Goal: Task Accomplishment & Management: Manage account settings

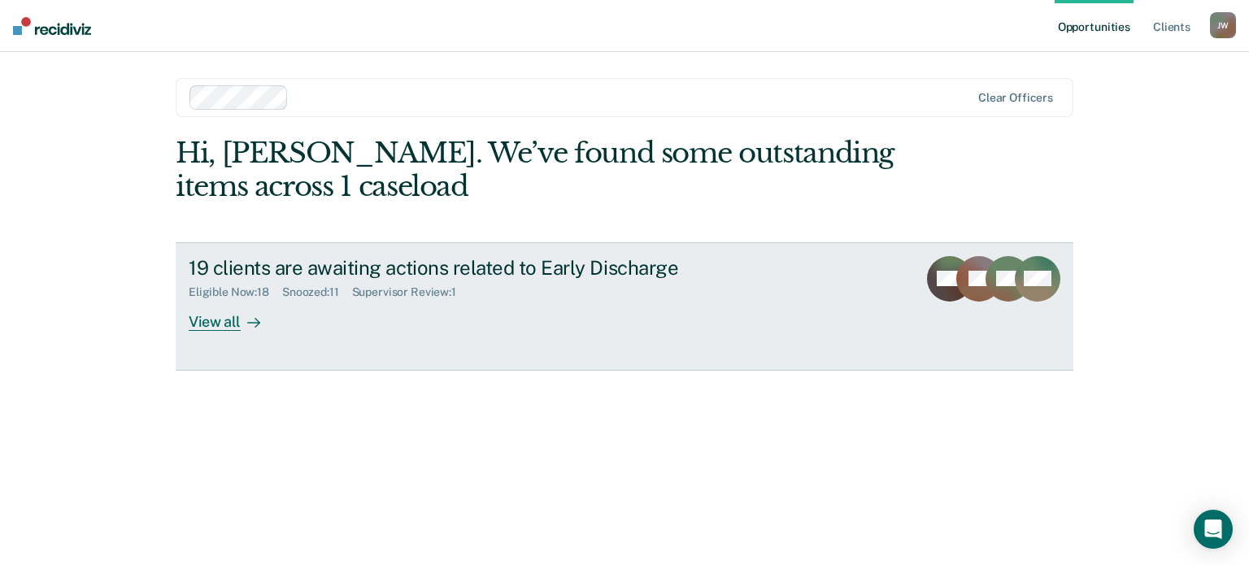
click at [198, 316] on div "View all" at bounding box center [234, 315] width 91 height 32
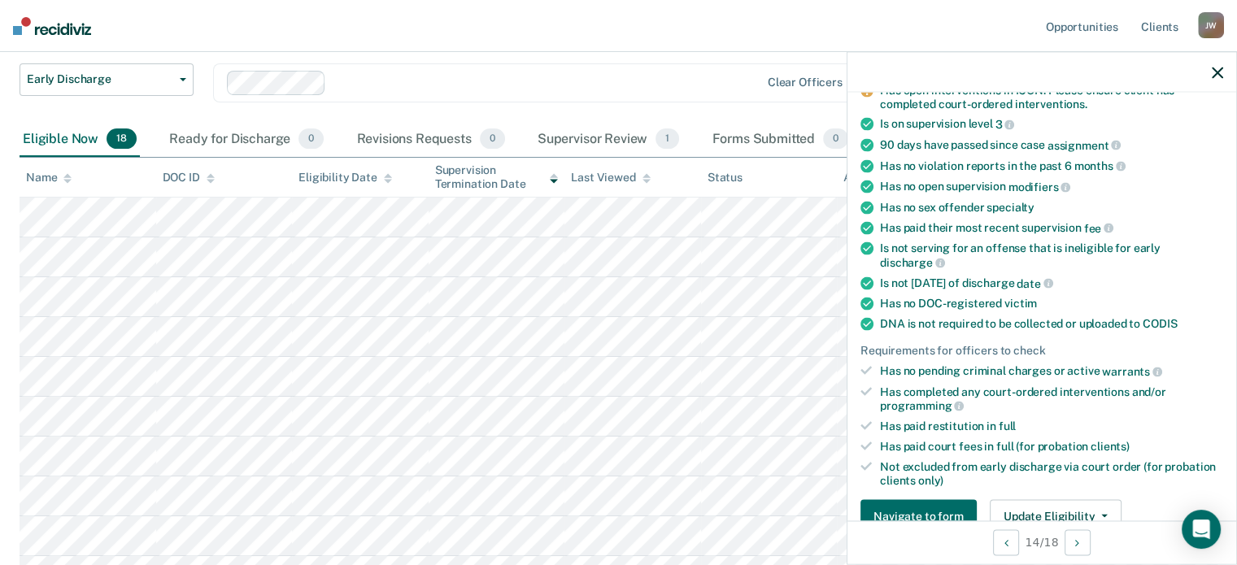
scroll to position [271, 0]
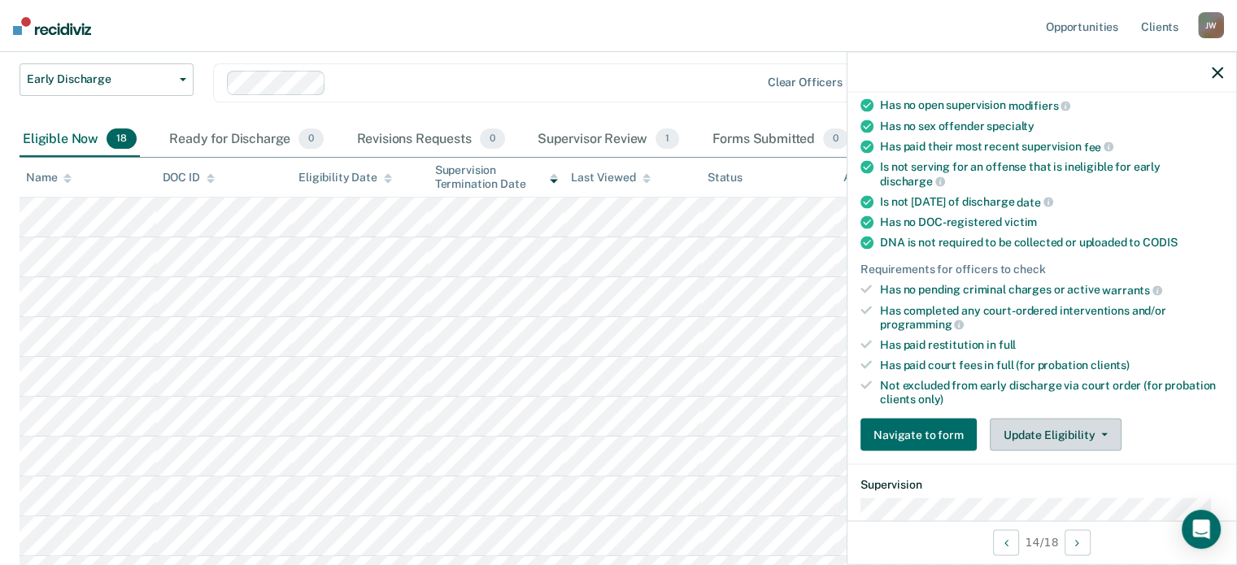
click at [1052, 420] on button "Update Eligibility" at bounding box center [1056, 435] width 132 height 33
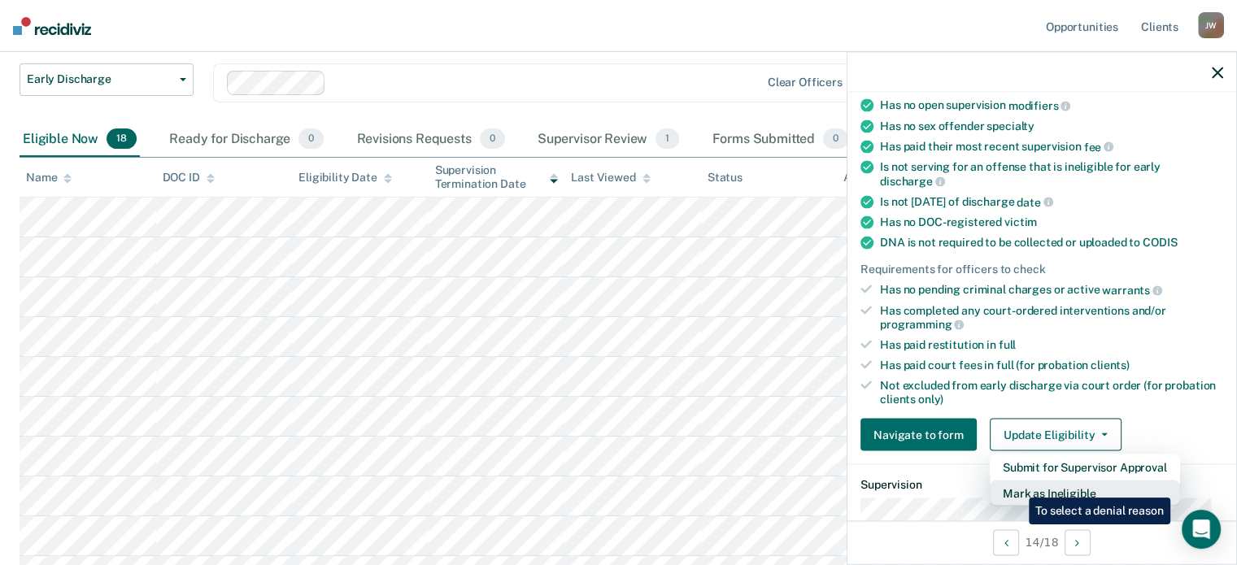
click at [1017, 486] on button "Mark as Ineligible" at bounding box center [1085, 494] width 190 height 26
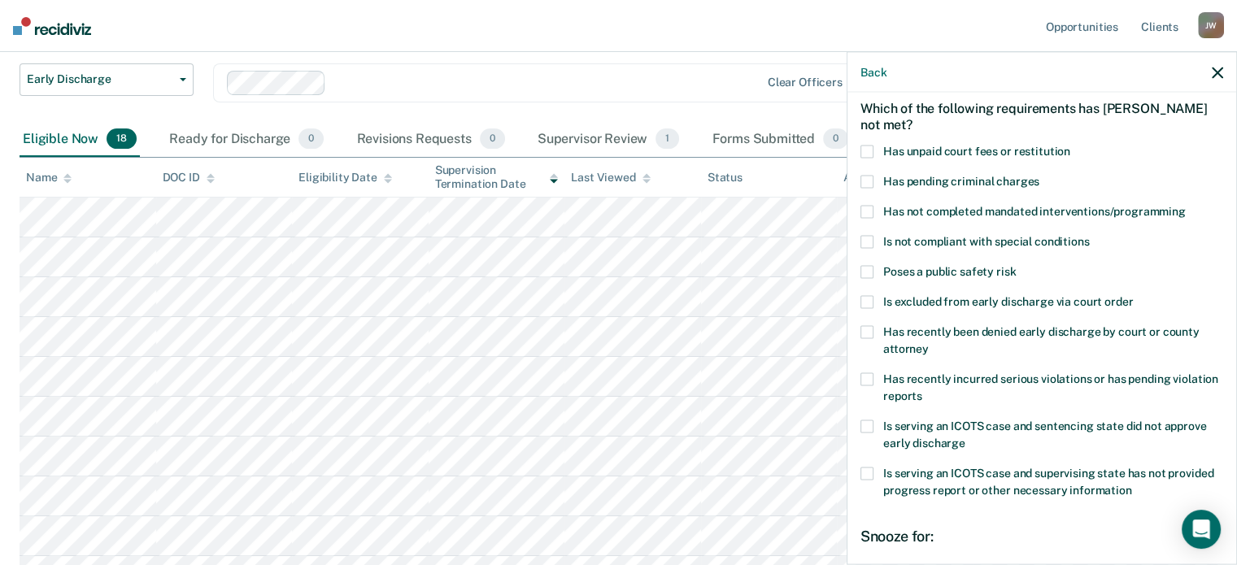
scroll to position [46, 0]
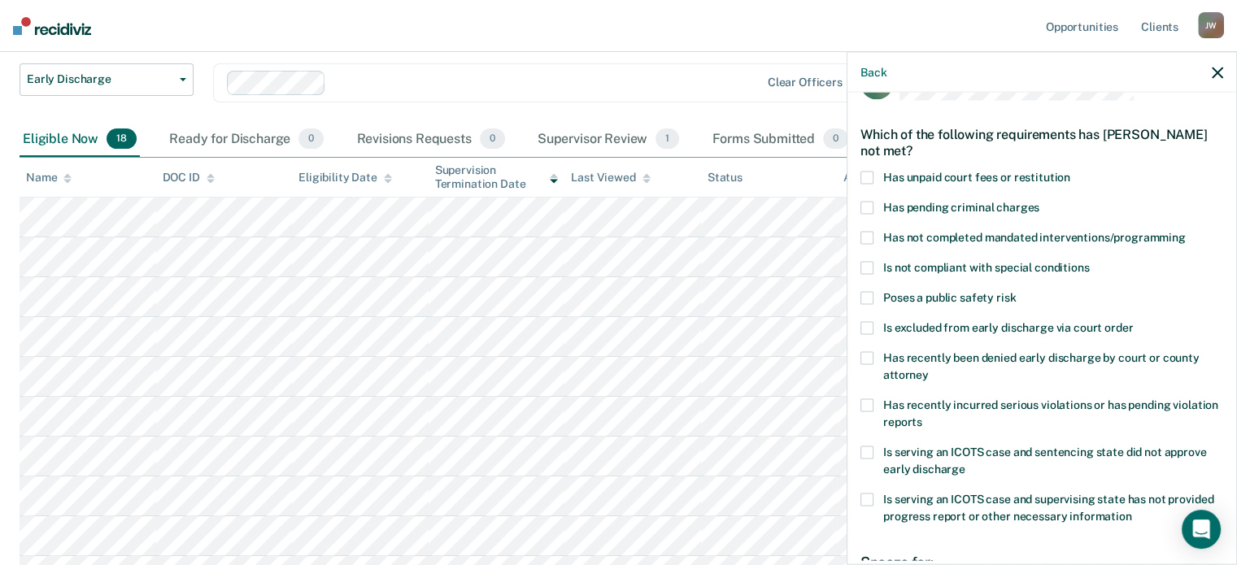
click at [864, 178] on span at bounding box center [867, 177] width 13 height 13
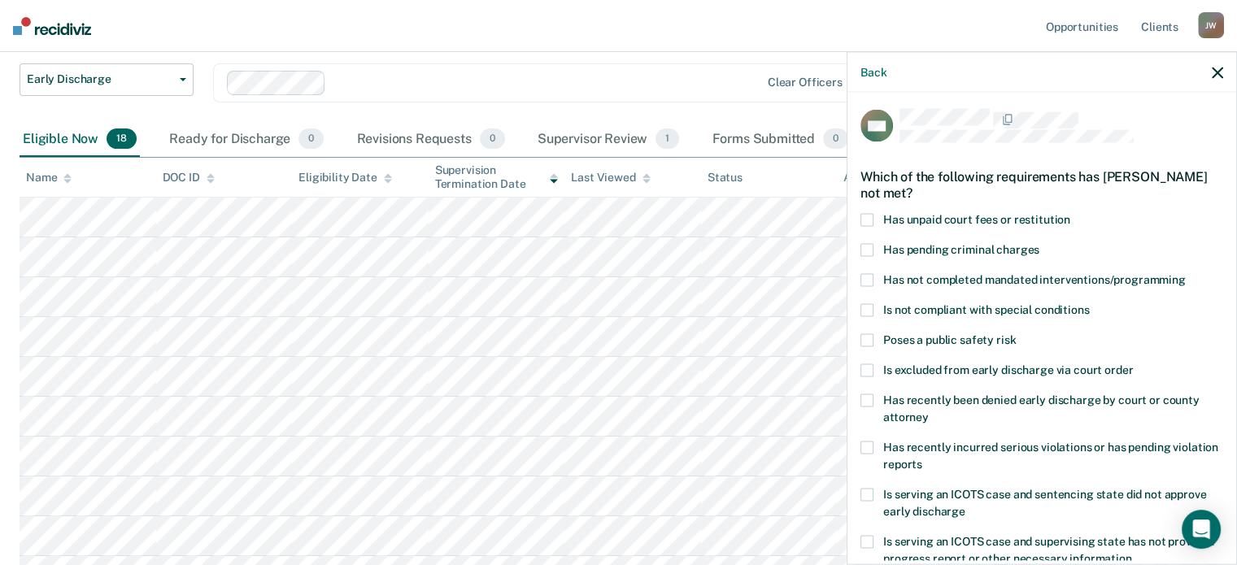
scroll to position [0, 0]
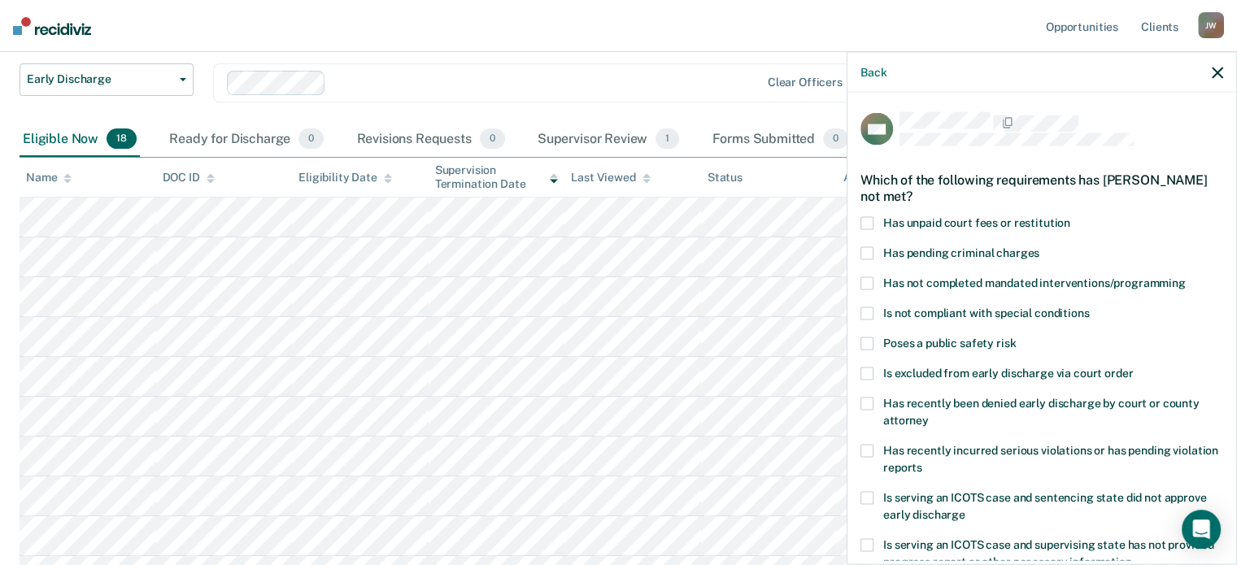
click at [870, 220] on span at bounding box center [867, 222] width 13 height 13
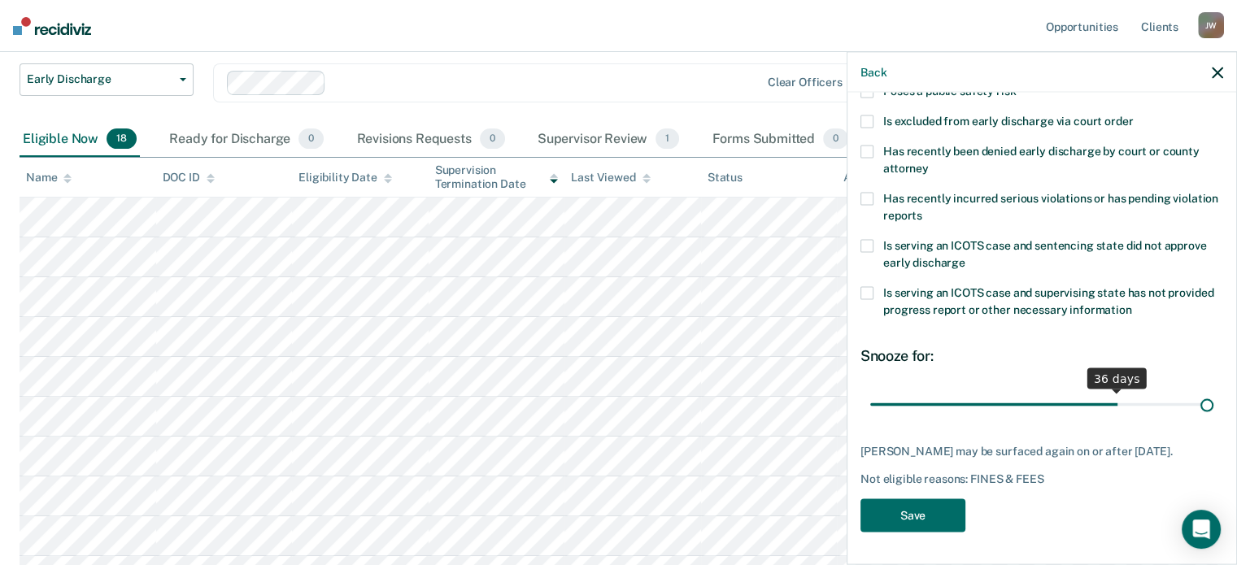
scroll to position [250, 0]
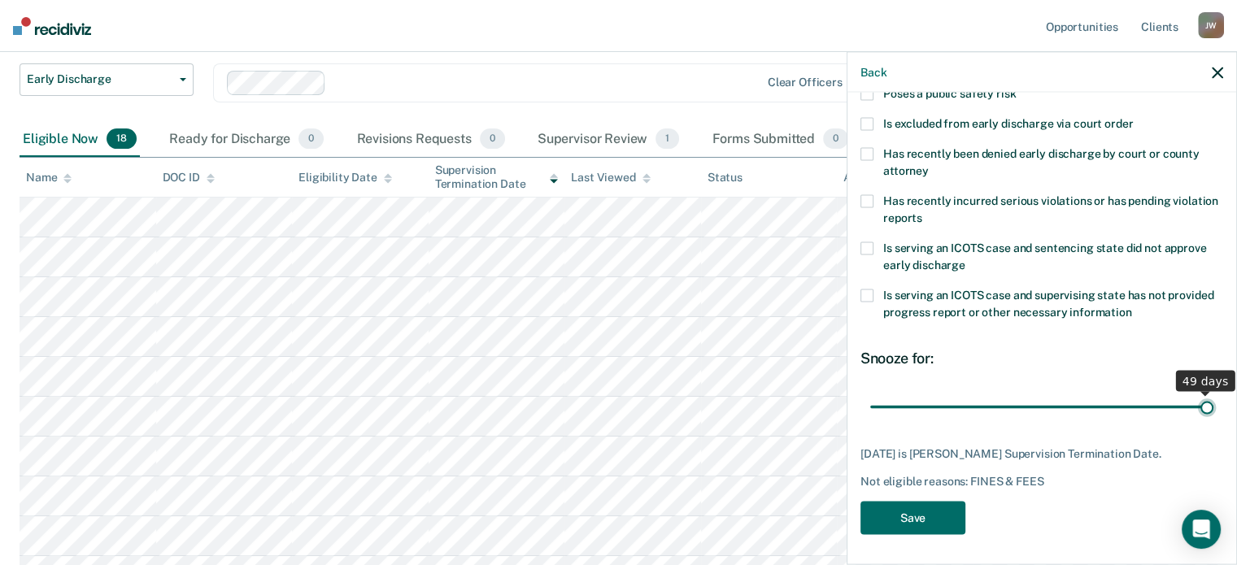
drag, startPoint x: 1070, startPoint y: 393, endPoint x: 1214, endPoint y: 377, distance: 144.9
type input "49"
click at [1214, 393] on input "range" at bounding box center [1041, 407] width 343 height 28
click at [904, 512] on button "Save" at bounding box center [913, 517] width 105 height 33
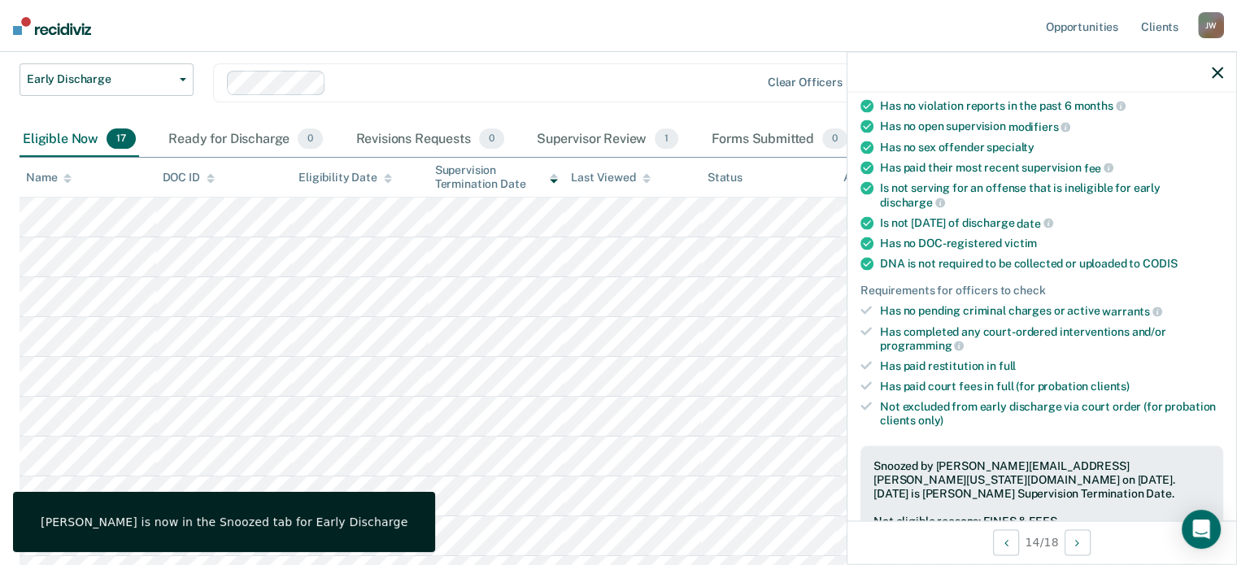
click at [1220, 73] on icon "button" at bounding box center [1217, 72] width 11 height 11
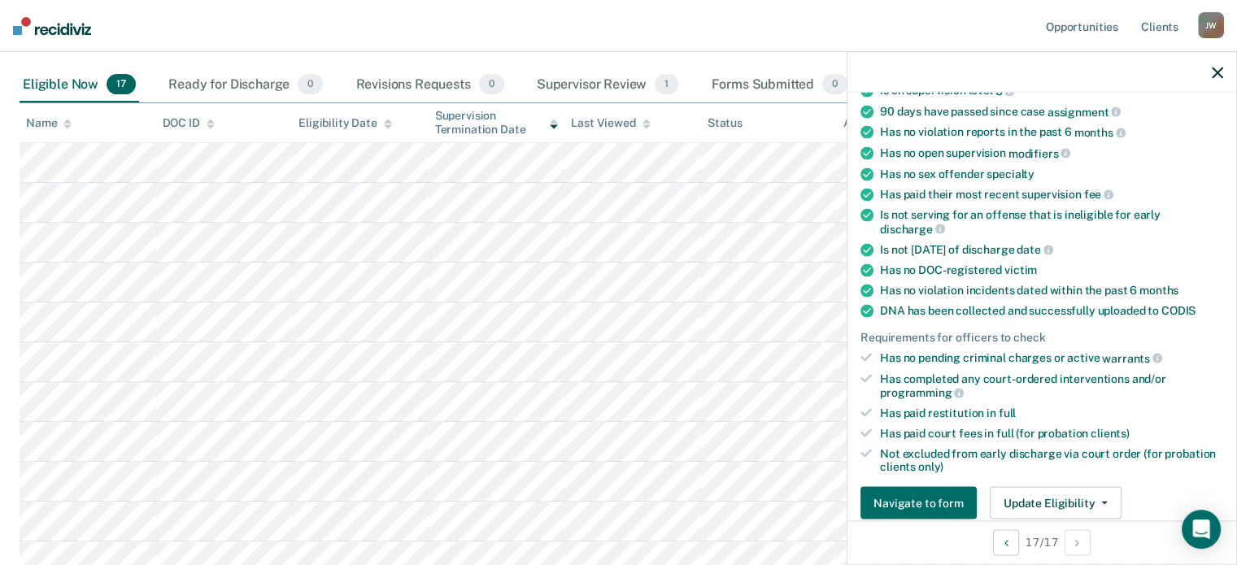
scroll to position [0, 0]
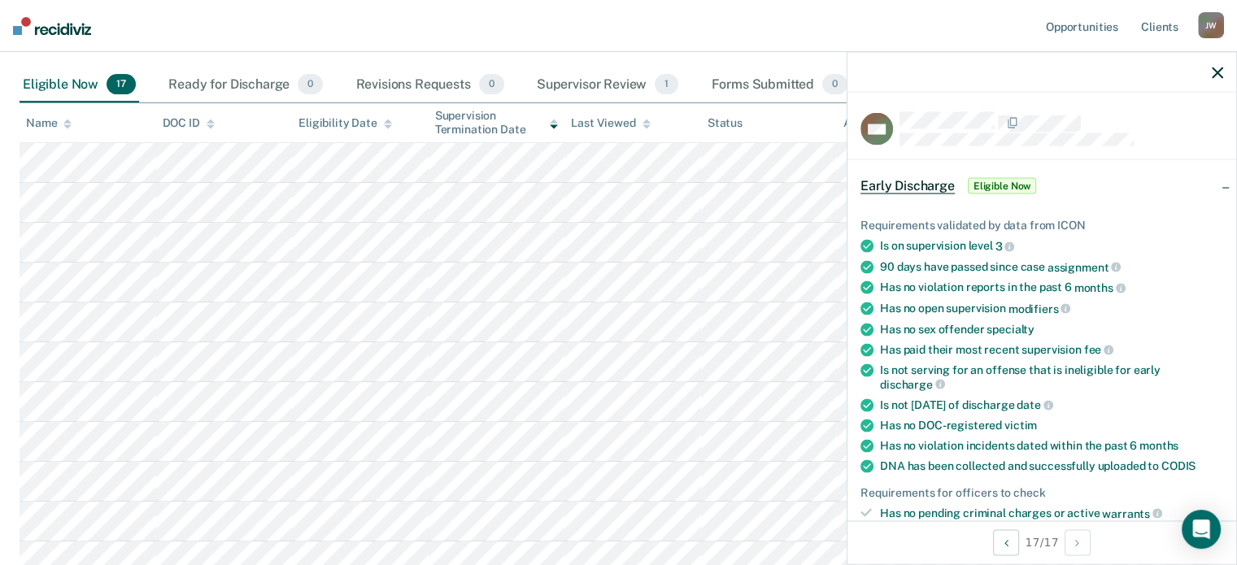
click at [1220, 74] on icon "button" at bounding box center [1217, 72] width 11 height 11
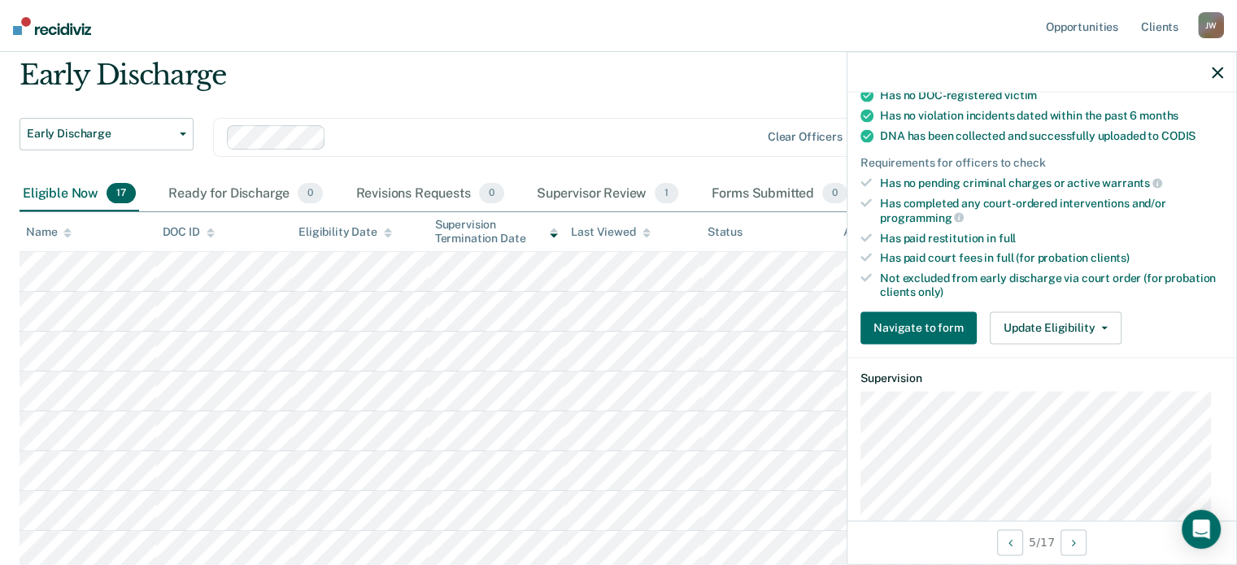
scroll to position [379, 0]
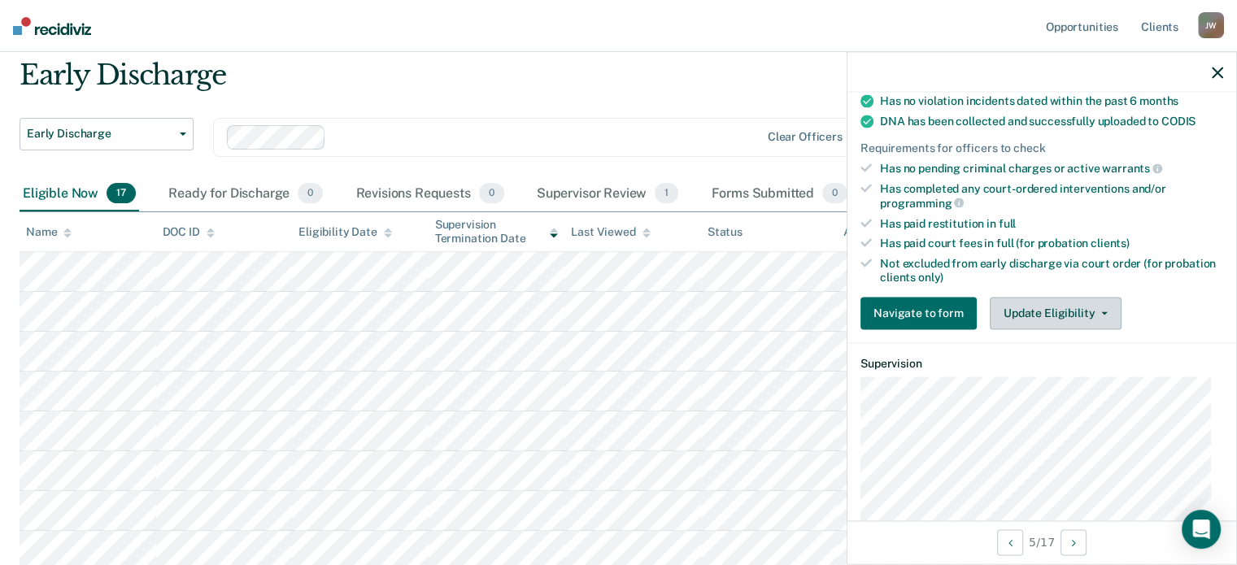
click at [1025, 307] on button "Update Eligibility" at bounding box center [1056, 313] width 132 height 33
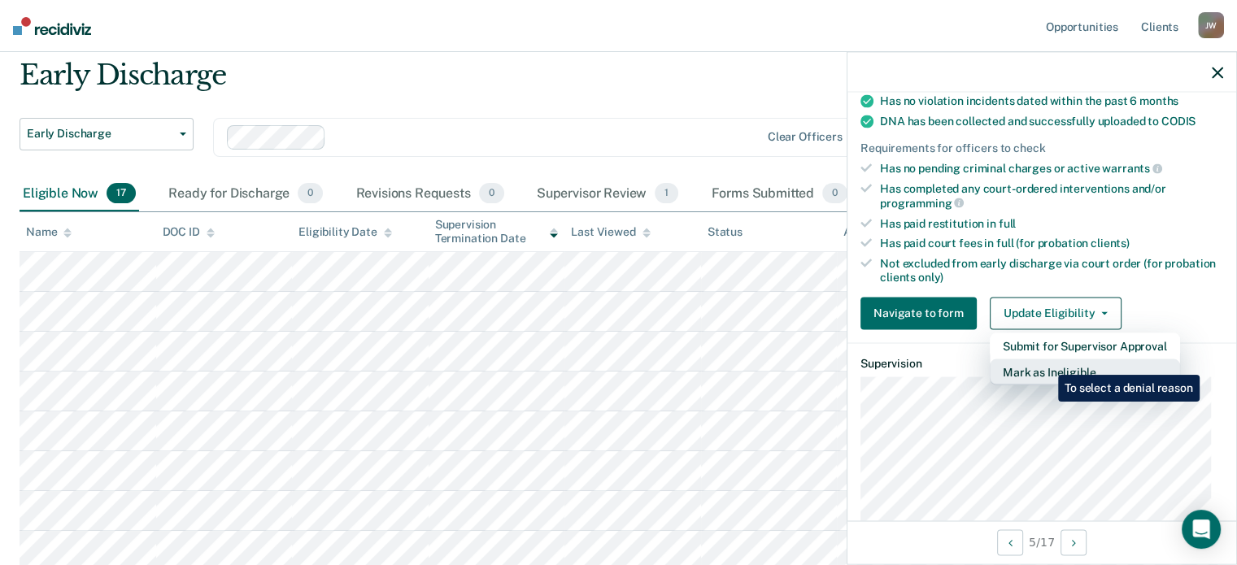
click at [1046, 363] on button "Mark as Ineligible" at bounding box center [1085, 372] width 190 height 26
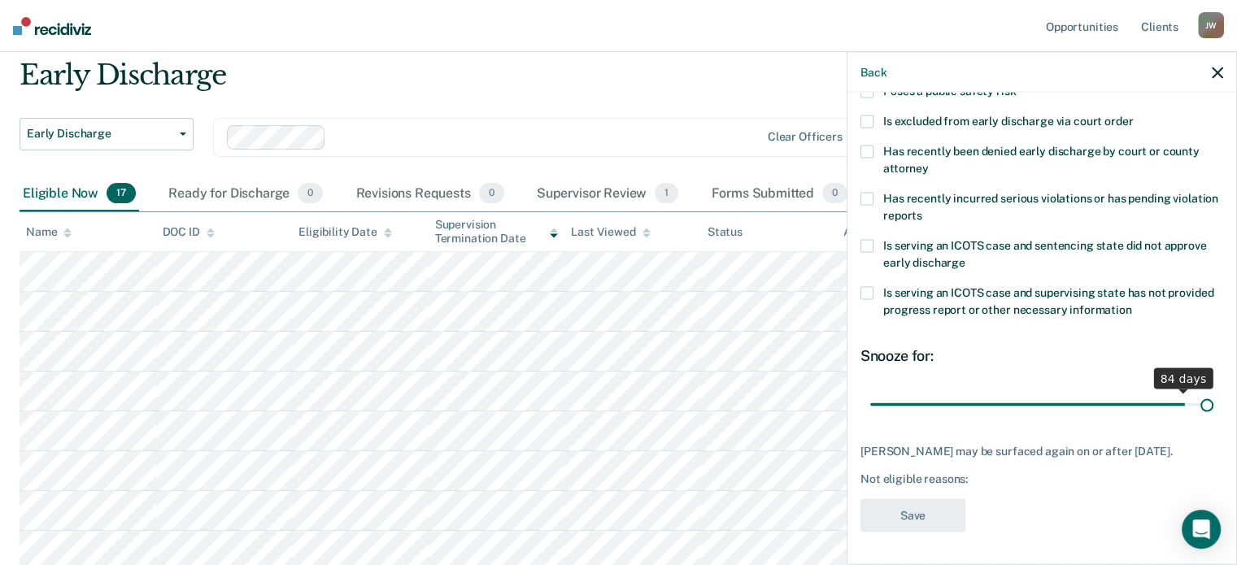
drag, startPoint x: 979, startPoint y: 390, endPoint x: 1212, endPoint y: 383, distance: 233.5
type input "90"
click at [1212, 390] on input "range" at bounding box center [1041, 404] width 343 height 28
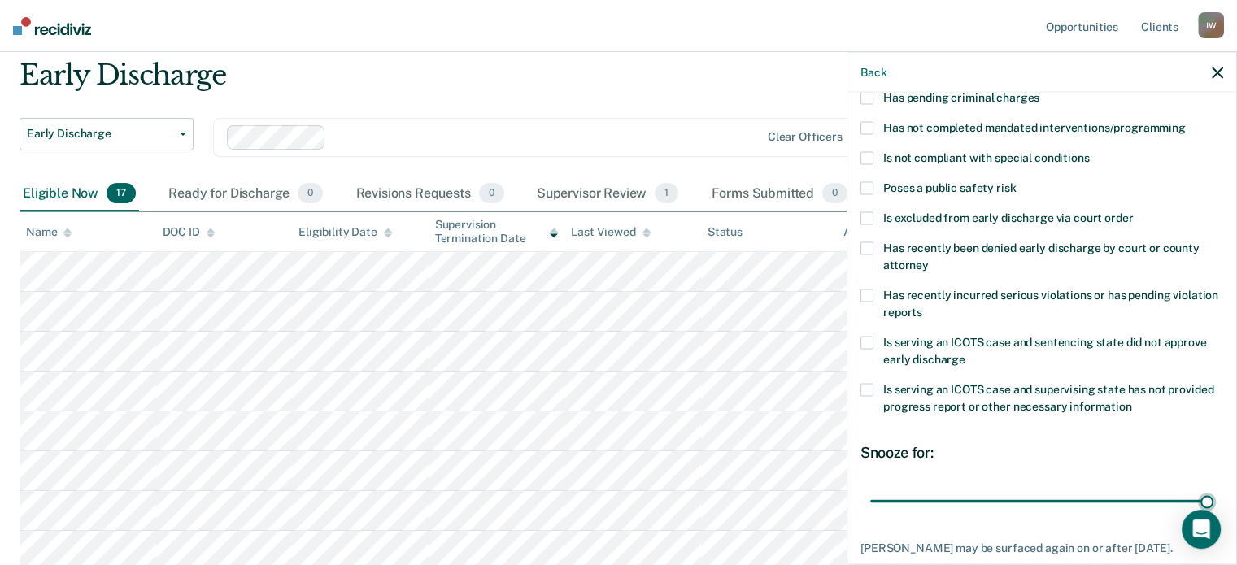
scroll to position [46, 0]
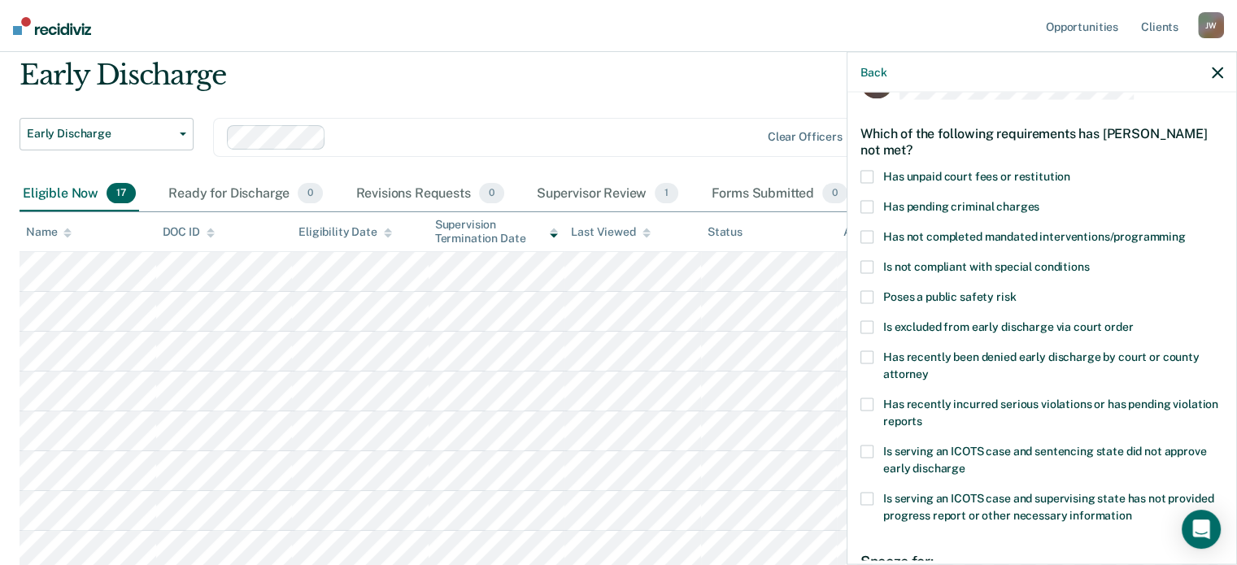
click at [865, 175] on span at bounding box center [867, 176] width 13 height 13
click at [857, 237] on div "CH Which of the following requirements has [PERSON_NAME] not met? Has unpaid co…" at bounding box center [1042, 327] width 389 height 469
click at [865, 231] on span at bounding box center [867, 236] width 13 height 13
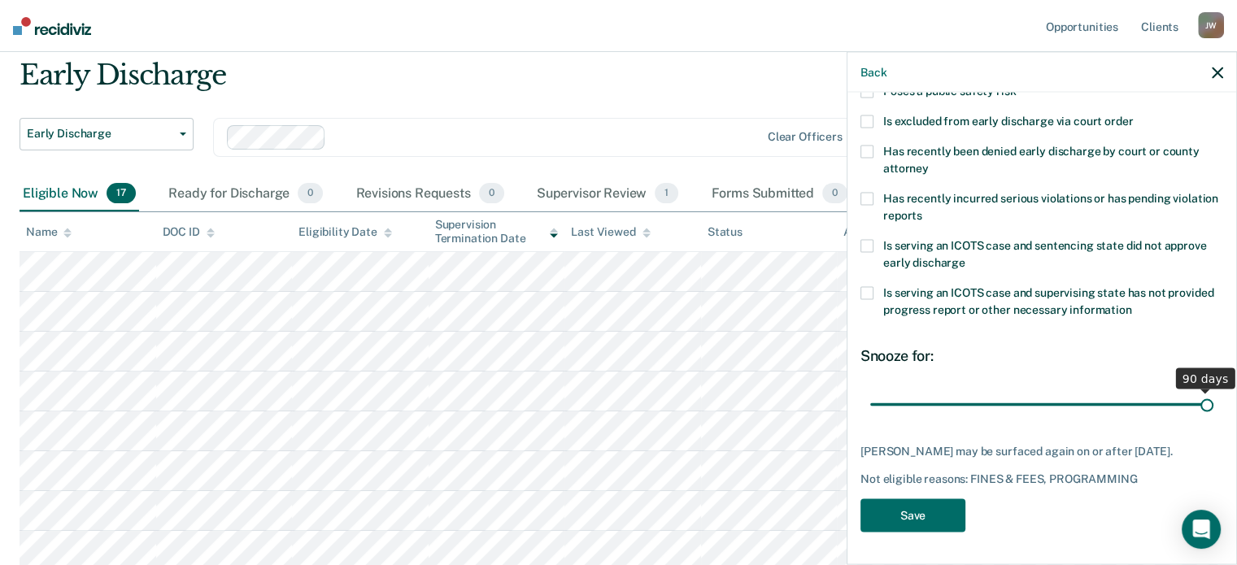
scroll to position [264, 0]
click at [922, 515] on button "Save" at bounding box center [913, 515] width 105 height 33
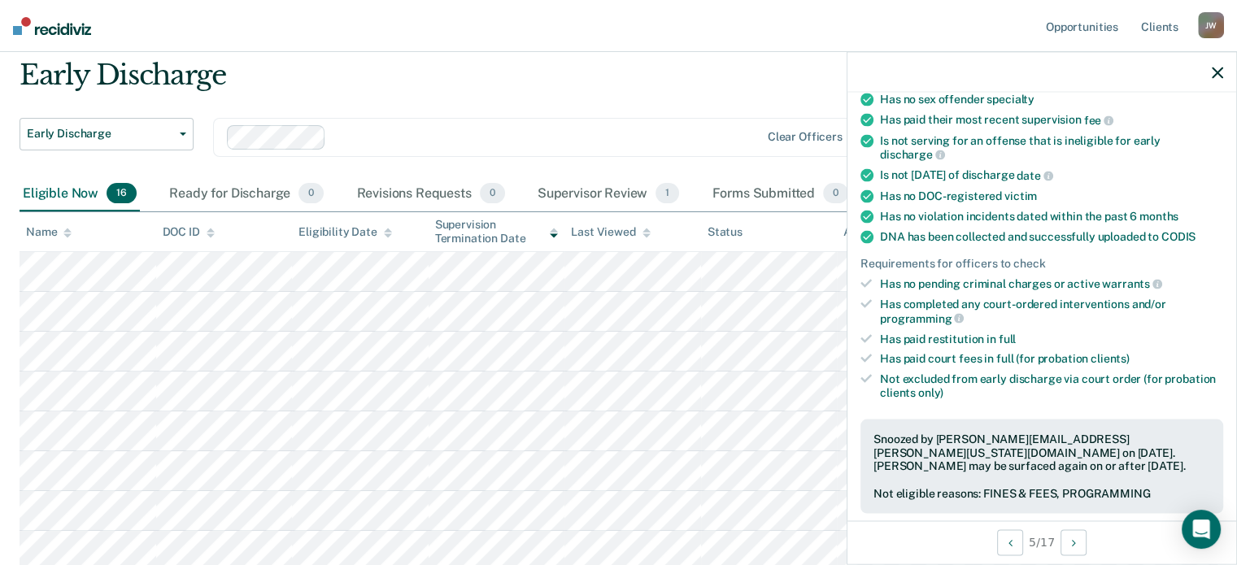
click at [1217, 72] on icon "button" at bounding box center [1217, 72] width 11 height 11
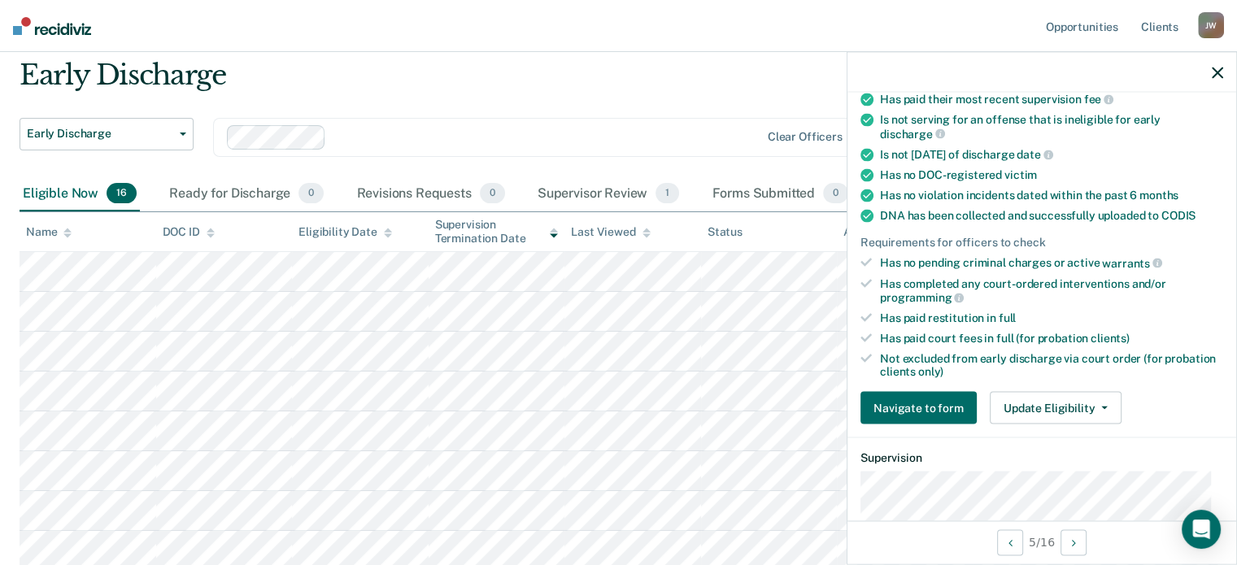
scroll to position [271, 0]
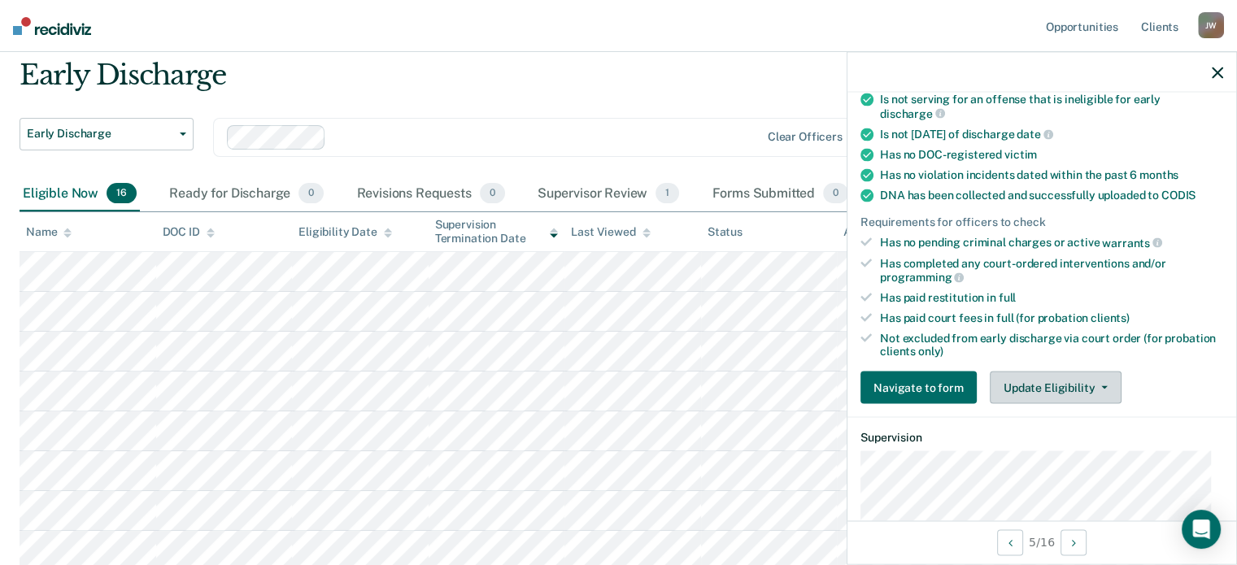
click at [1031, 386] on button "Update Eligibility" at bounding box center [1056, 388] width 132 height 33
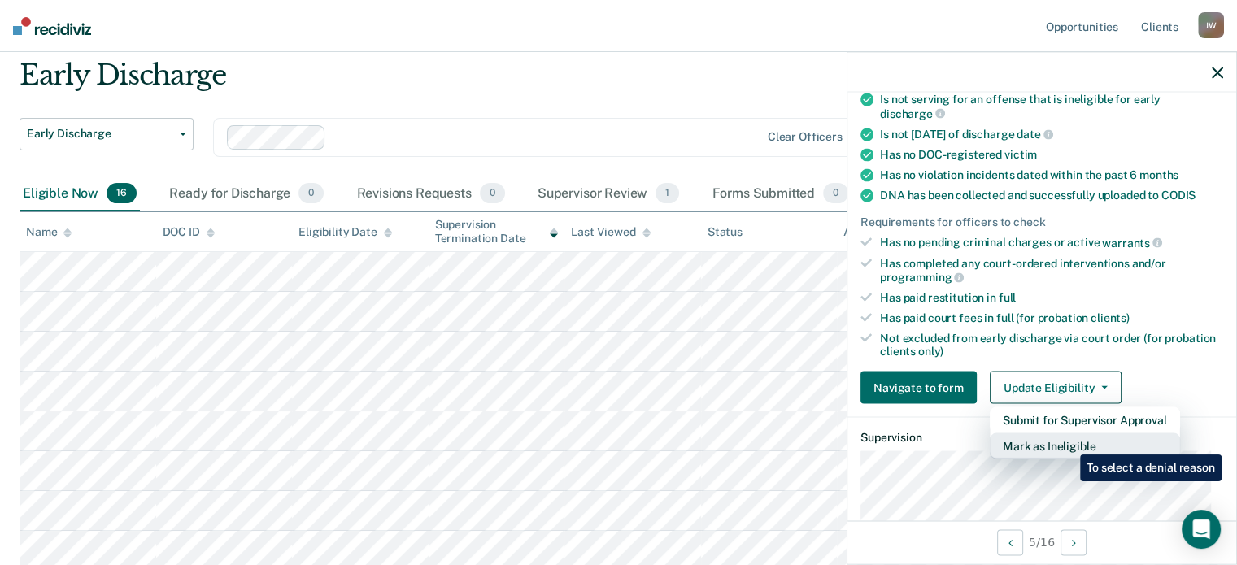
click at [1068, 443] on button "Mark as Ineligible" at bounding box center [1085, 447] width 190 height 26
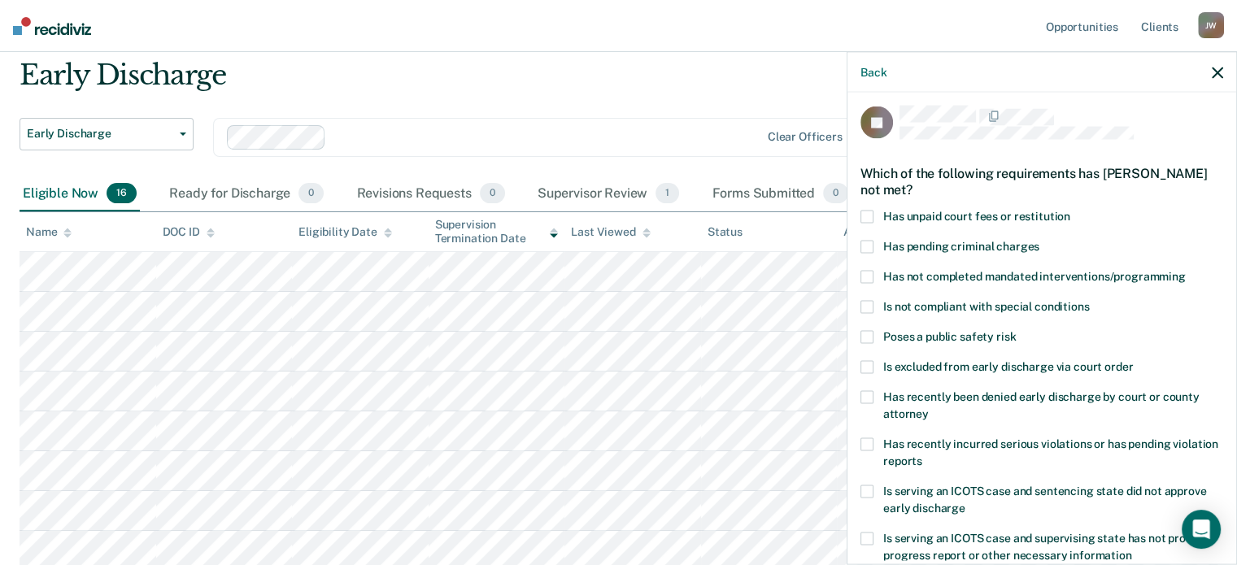
scroll to position [0, 0]
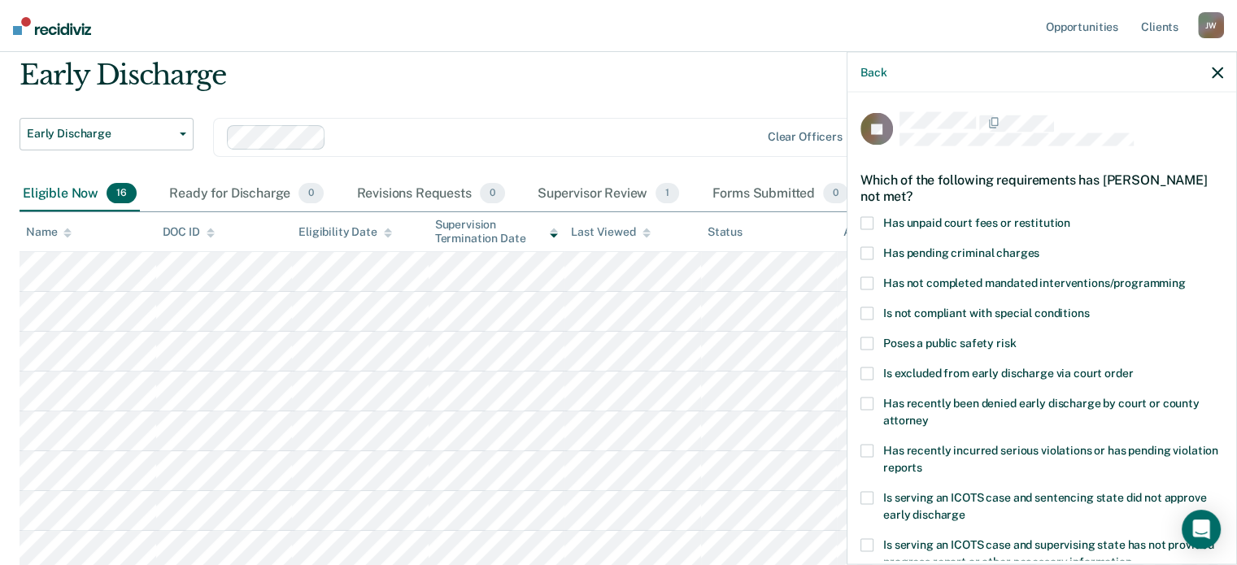
click at [865, 222] on span at bounding box center [867, 222] width 13 height 13
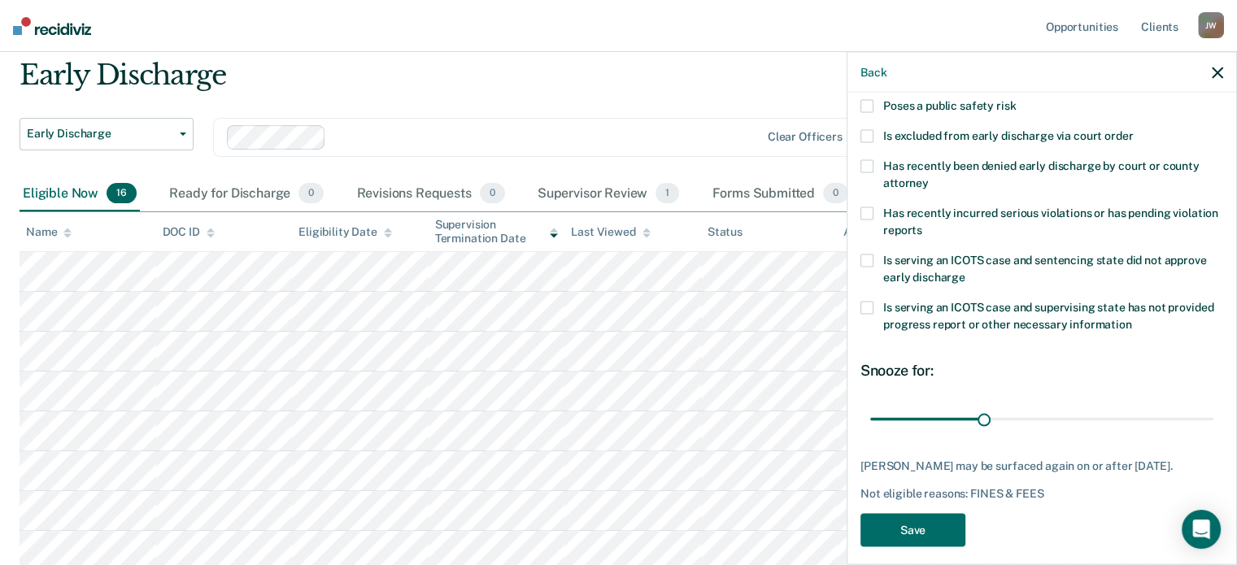
scroll to position [250, 0]
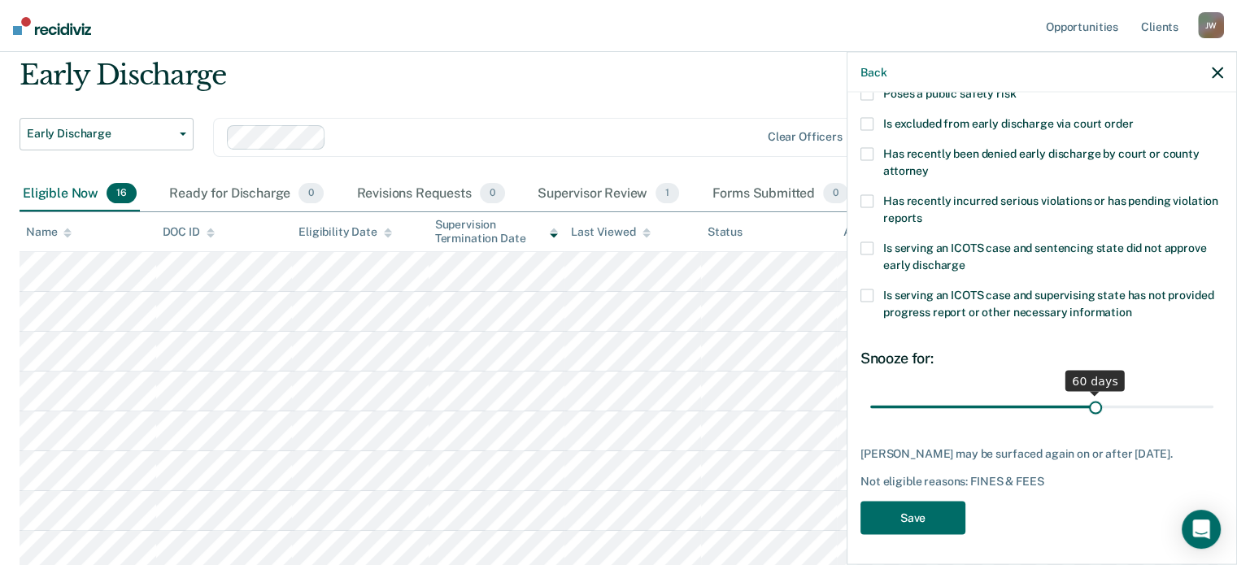
drag, startPoint x: 983, startPoint y: 406, endPoint x: 1088, endPoint y: 403, distance: 105.0
click at [1088, 403] on input "range" at bounding box center [1041, 407] width 343 height 28
drag, startPoint x: 1088, startPoint y: 403, endPoint x: 1214, endPoint y: 387, distance: 127.0
type input "90"
click at [1214, 393] on input "range" at bounding box center [1041, 407] width 343 height 28
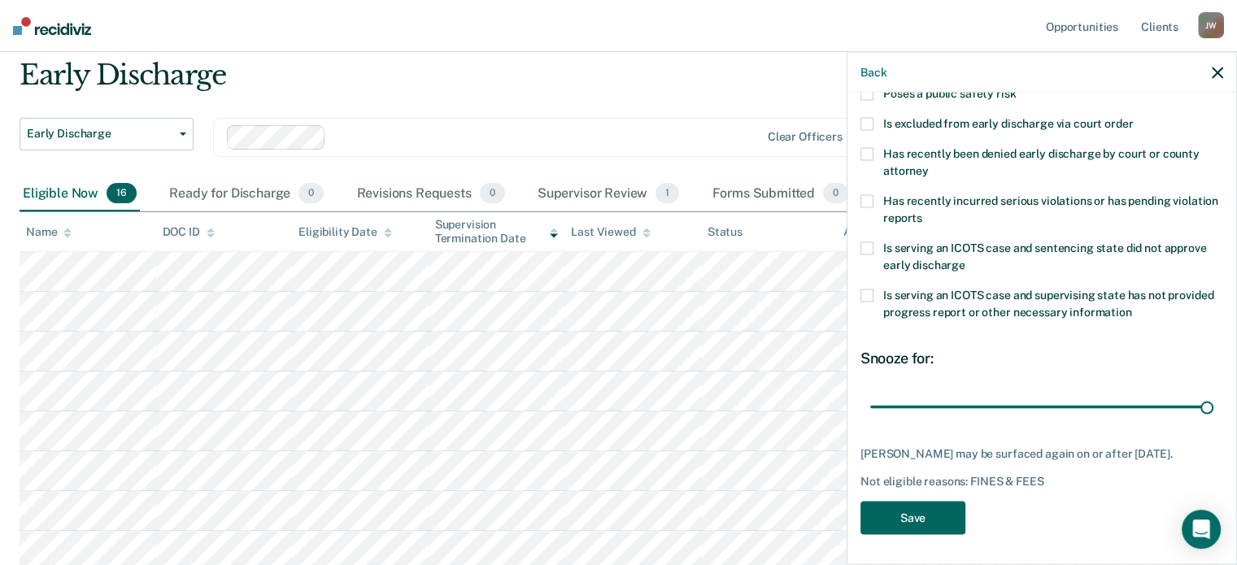
click at [909, 512] on button "Save" at bounding box center [913, 517] width 105 height 33
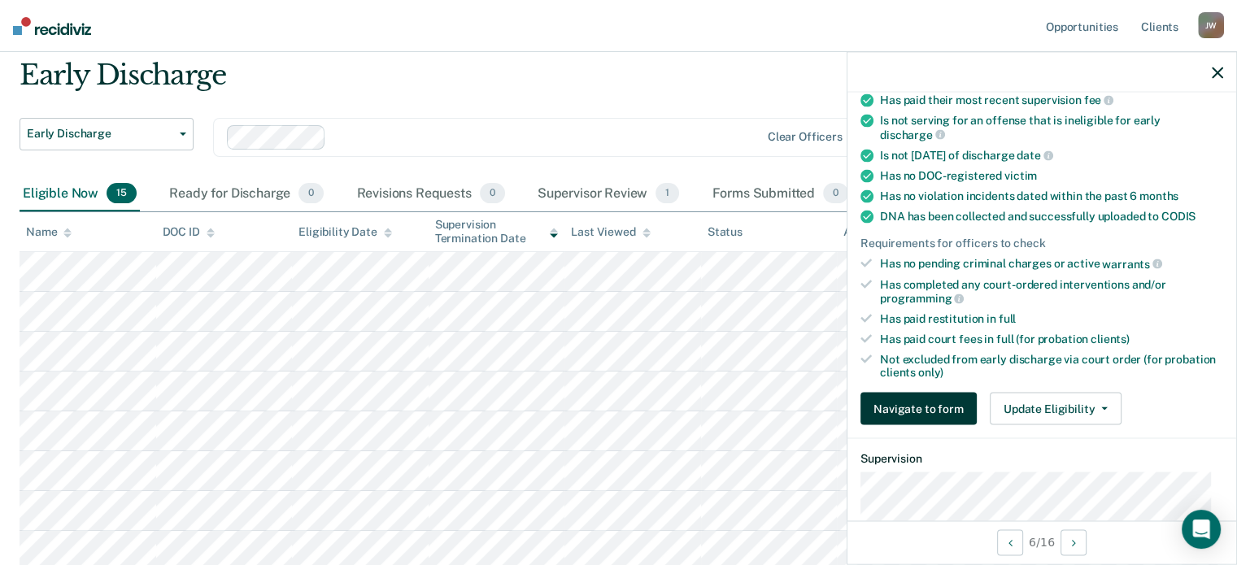
click at [924, 400] on button "Navigate to form" at bounding box center [919, 409] width 116 height 33
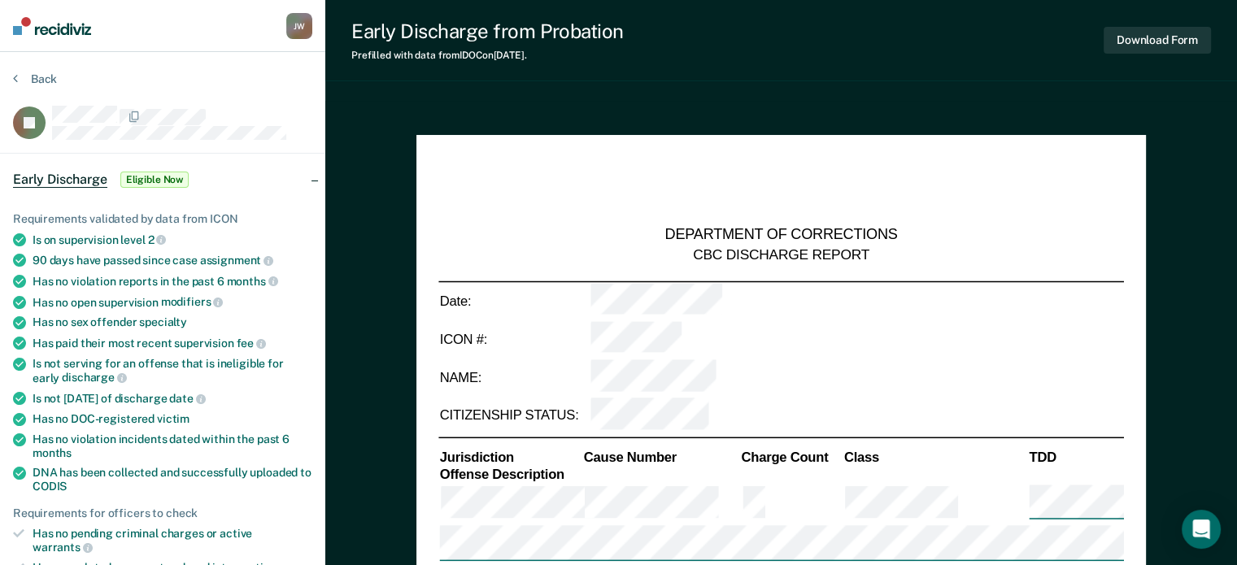
type textarea "x"
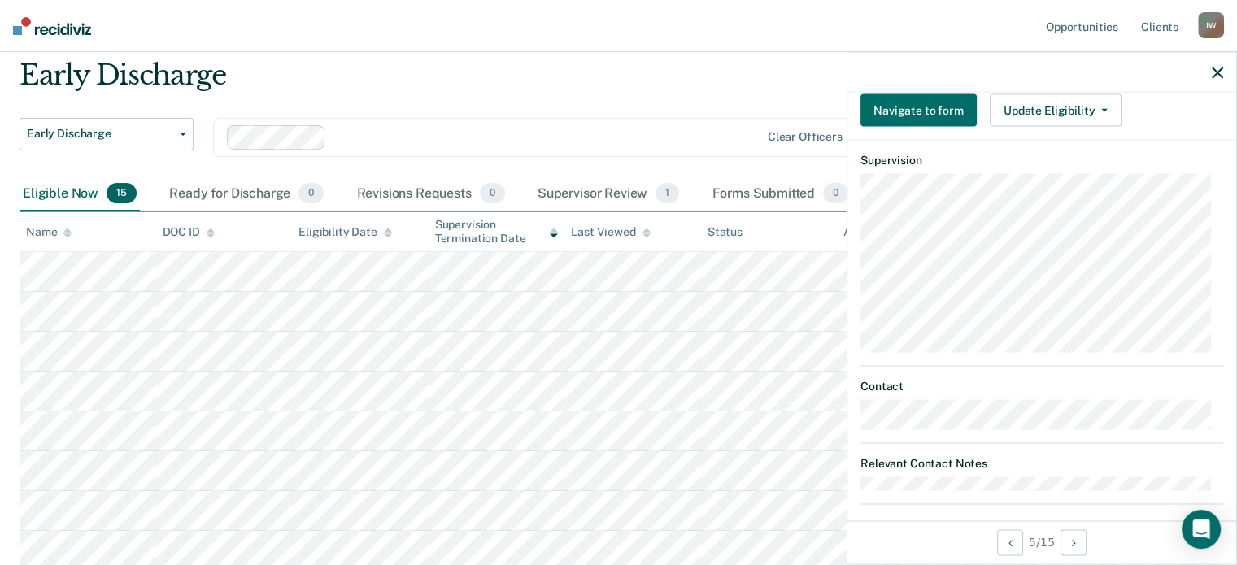
scroll to position [556, 0]
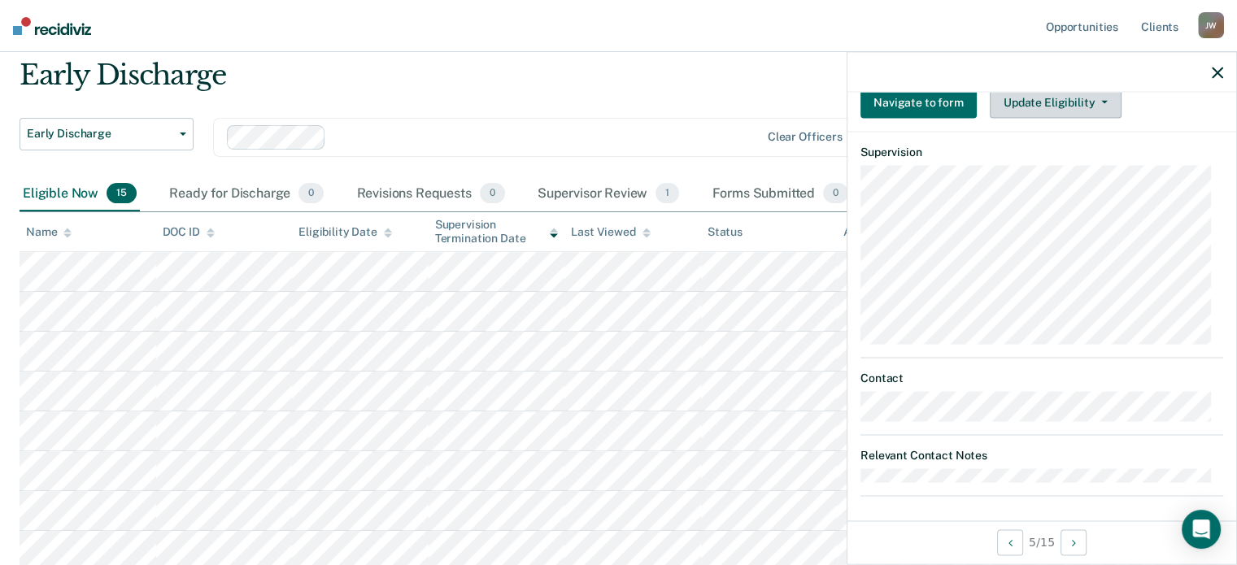
click at [1019, 102] on button "Update Eligibility" at bounding box center [1056, 102] width 132 height 33
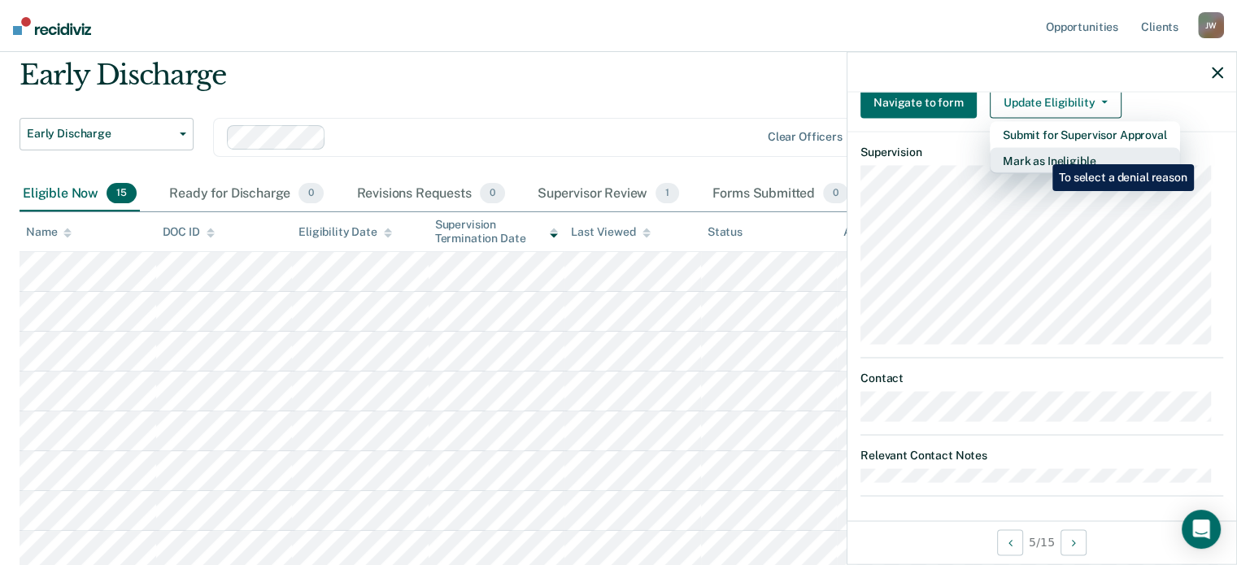
click at [1040, 152] on button "Mark as Ineligible" at bounding box center [1085, 161] width 190 height 26
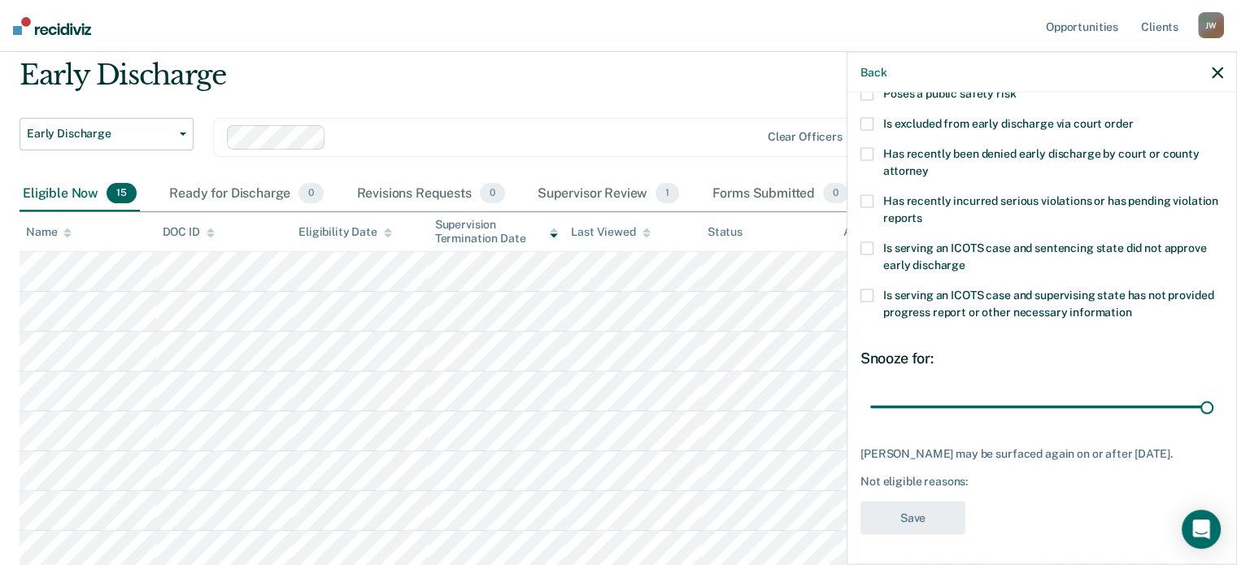
drag, startPoint x: 978, startPoint y: 406, endPoint x: 1230, endPoint y: 373, distance: 254.3
type input "90"
click at [1214, 393] on input "range" at bounding box center [1041, 407] width 343 height 28
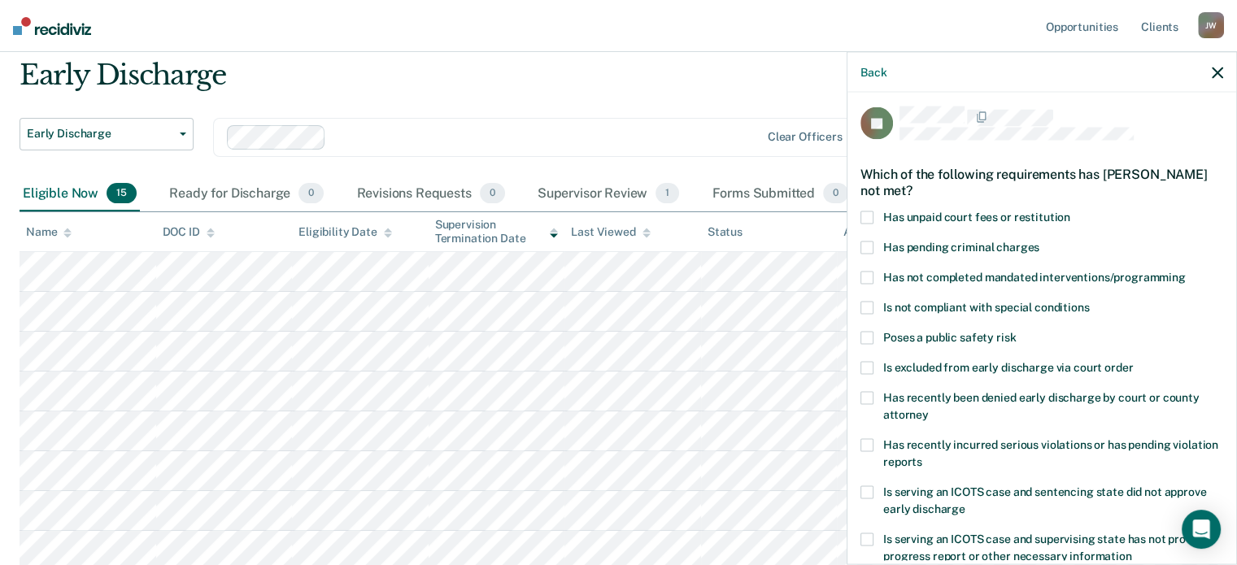
scroll to position [0, 0]
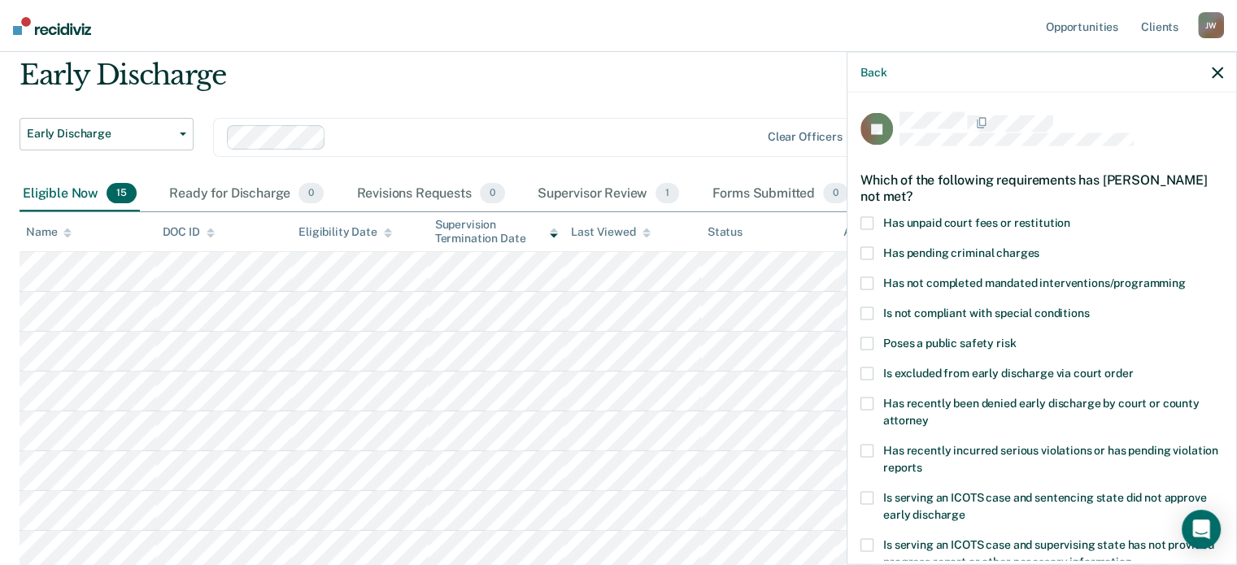
click at [865, 220] on span at bounding box center [867, 222] width 13 height 13
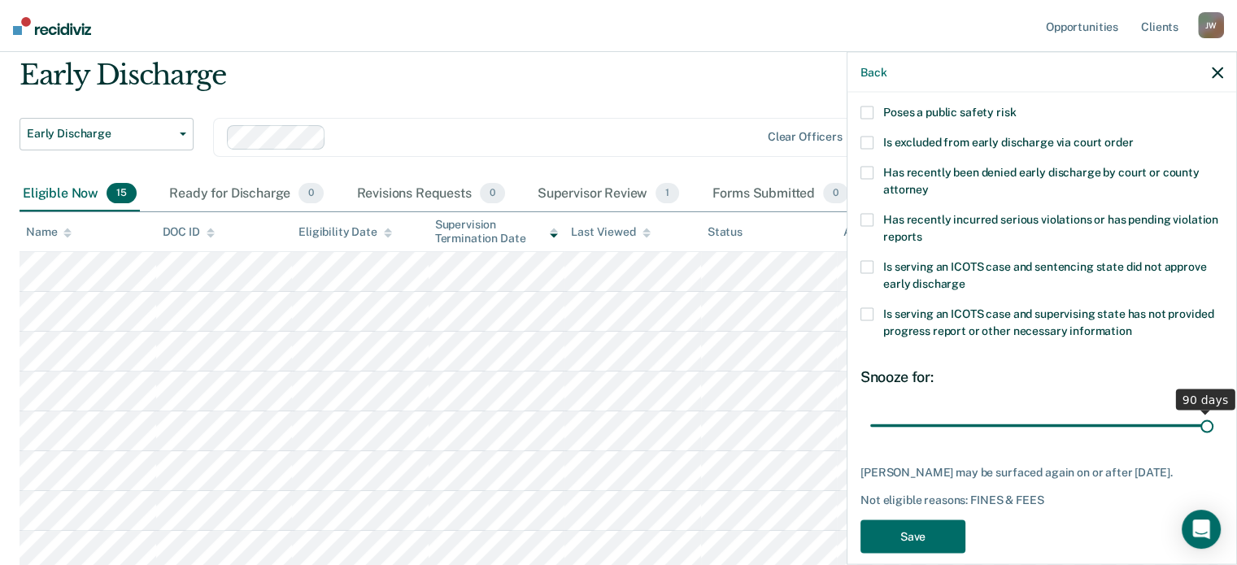
scroll to position [250, 0]
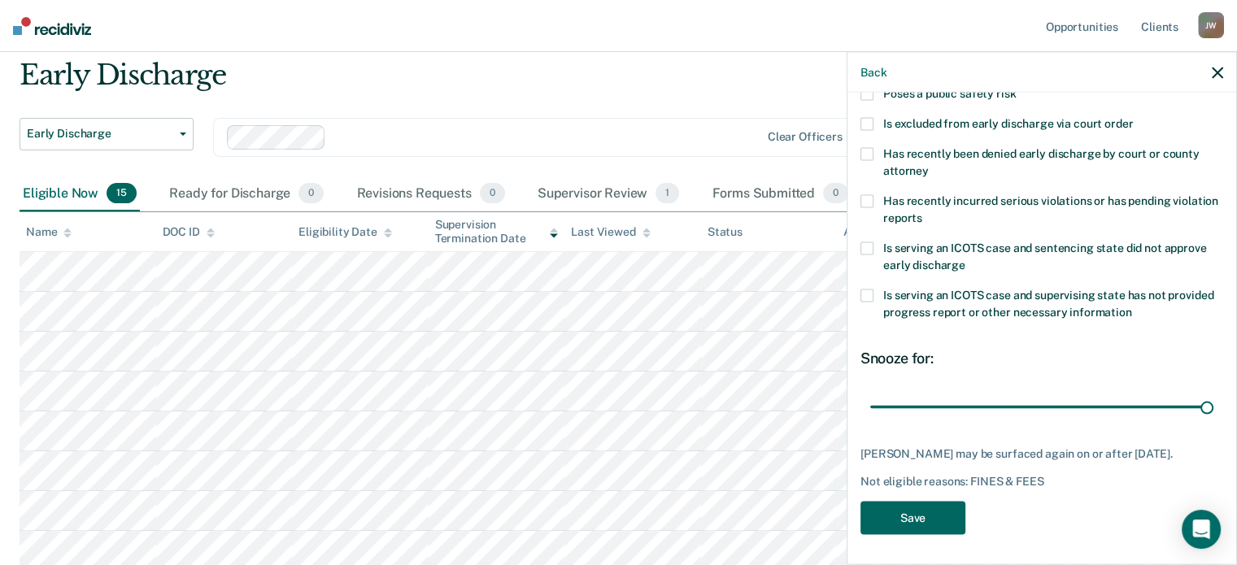
click at [907, 518] on button "Save" at bounding box center [913, 517] width 105 height 33
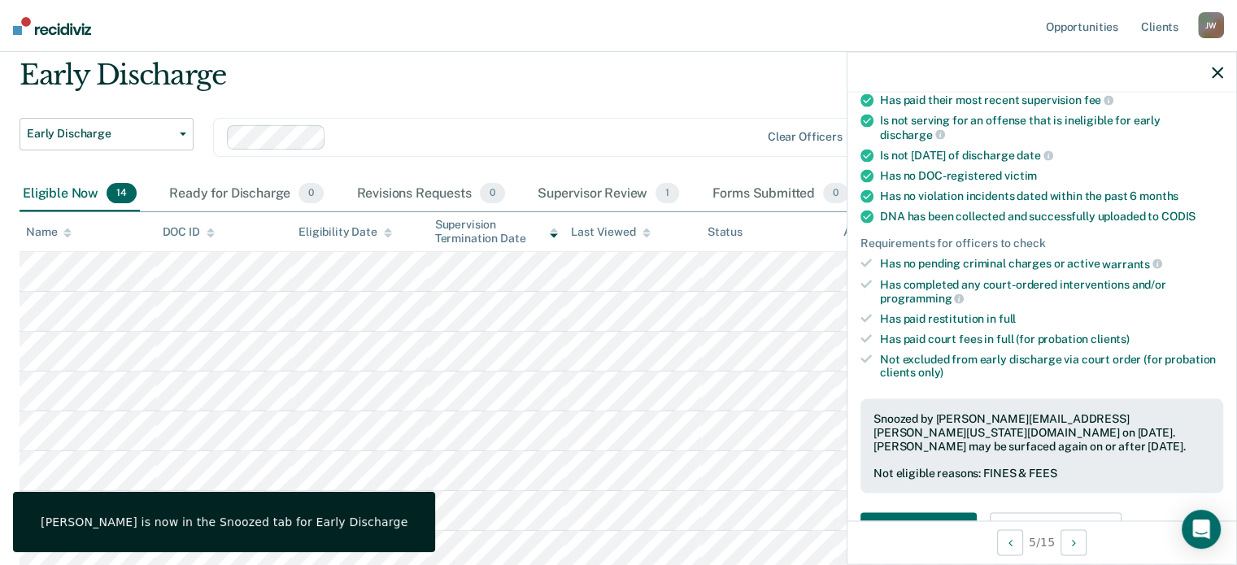
click at [1212, 73] on icon "button" at bounding box center [1217, 72] width 11 height 11
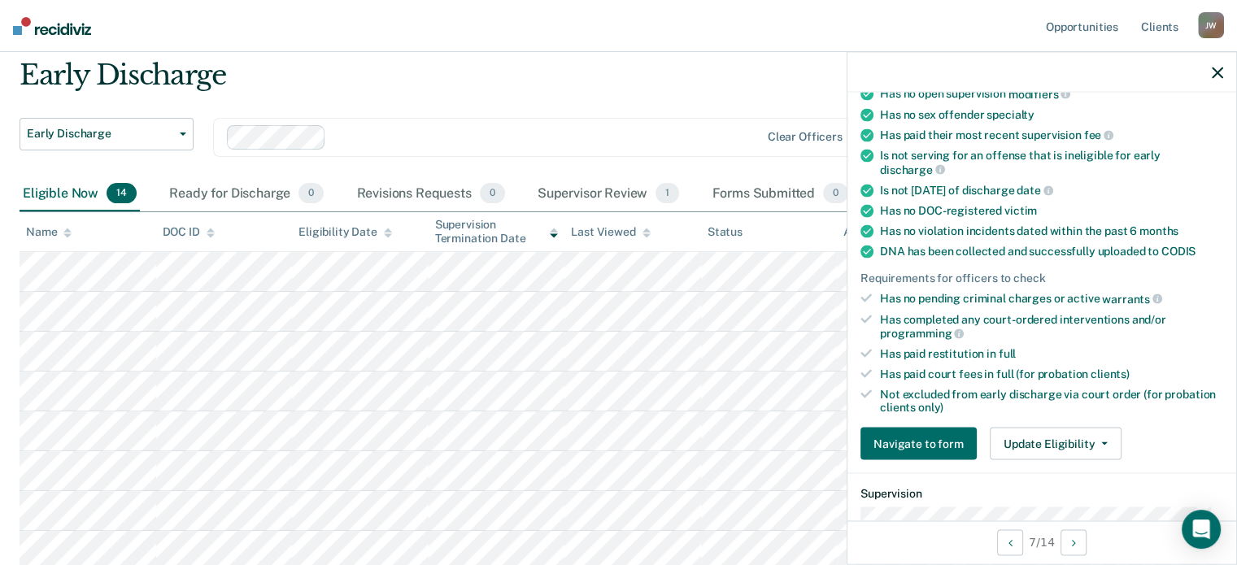
scroll to position [216, 0]
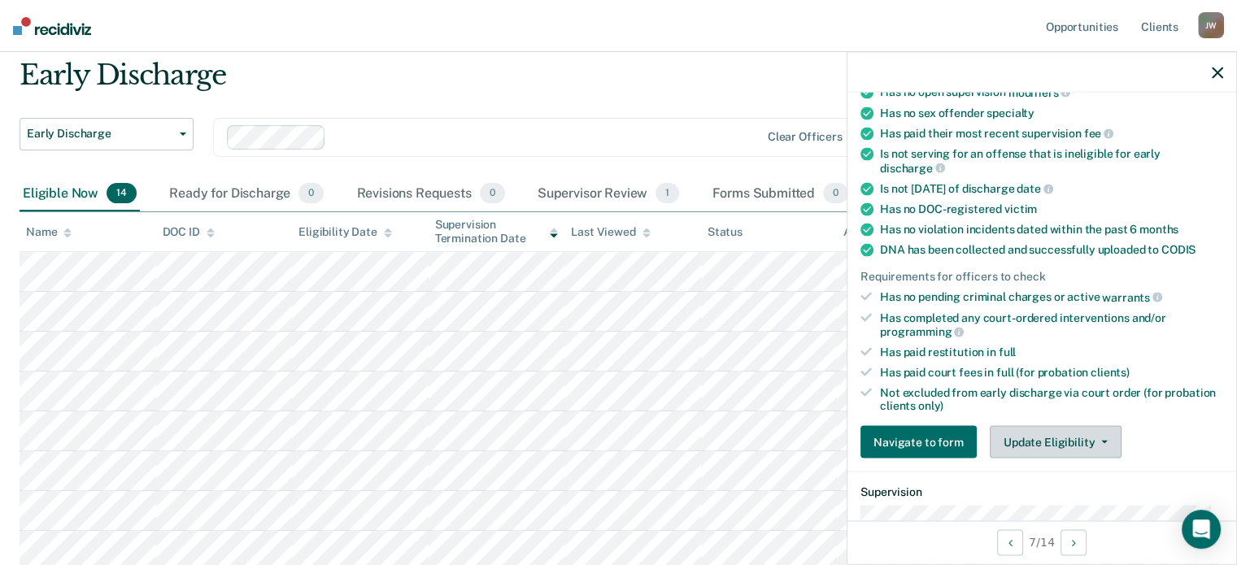
click at [1030, 442] on button "Update Eligibility" at bounding box center [1056, 442] width 132 height 33
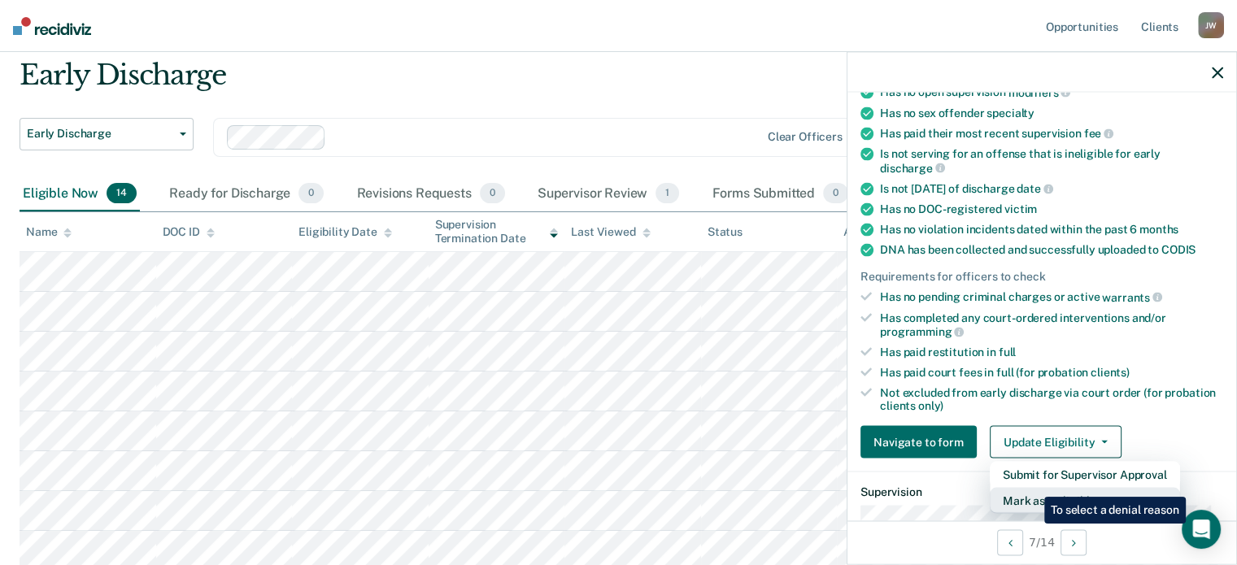
click at [1032, 488] on button "Mark as Ineligible" at bounding box center [1085, 501] width 190 height 26
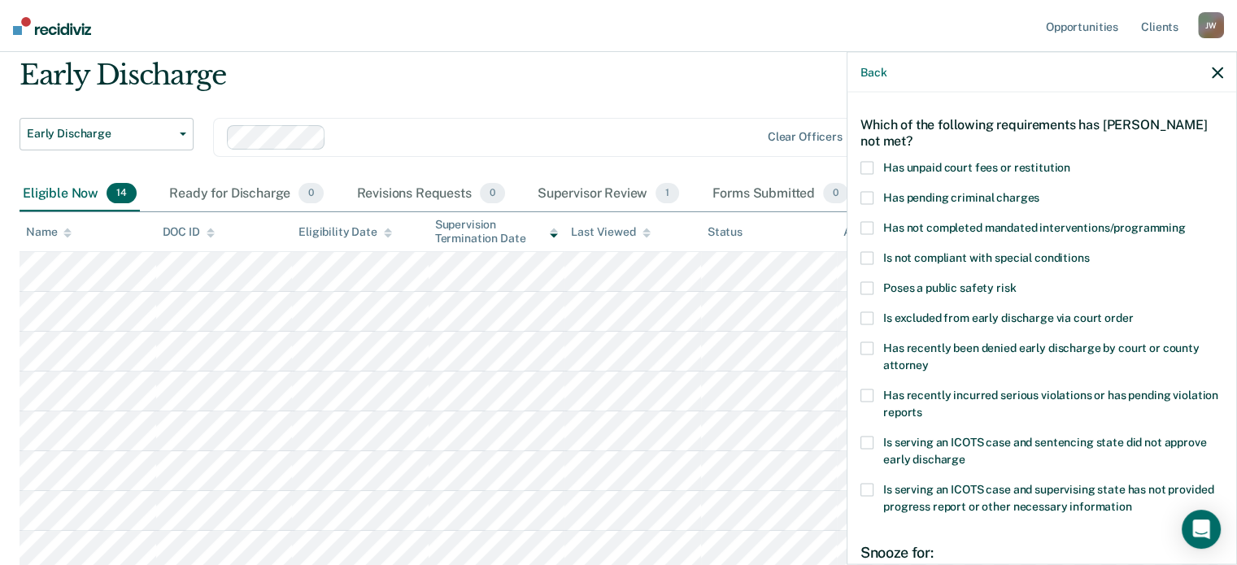
scroll to position [54, 0]
click at [865, 168] on span at bounding box center [867, 169] width 13 height 13
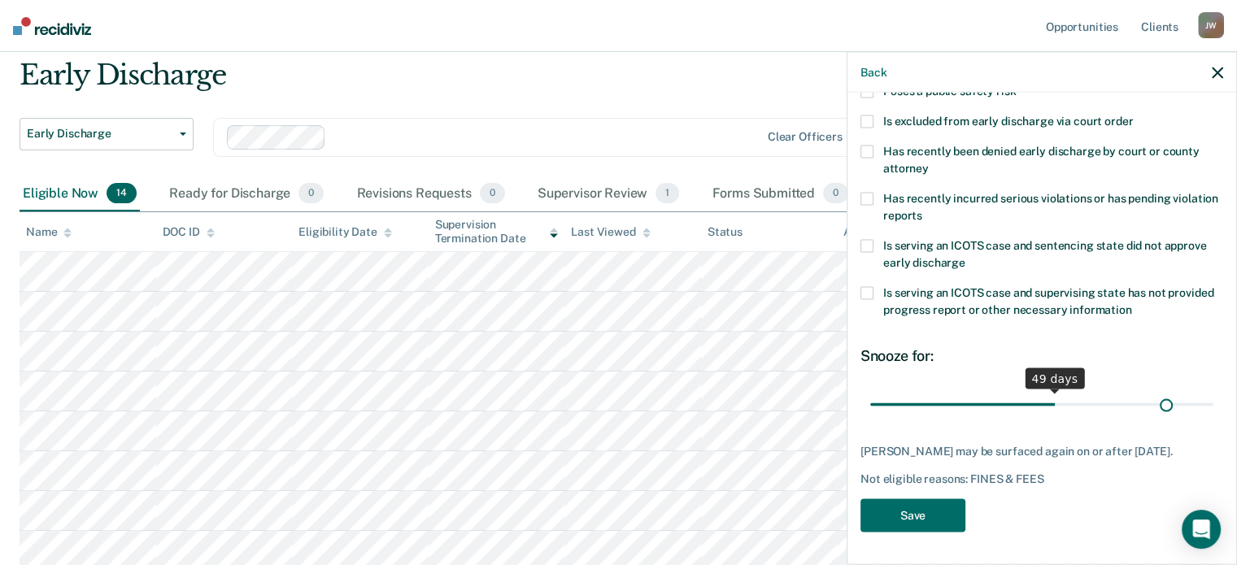
scroll to position [264, 0]
drag, startPoint x: 983, startPoint y: 395, endPoint x: 1218, endPoint y: 395, distance: 234.3
type input "90"
click at [1214, 395] on input "range" at bounding box center [1041, 404] width 343 height 28
click at [905, 508] on button "Save" at bounding box center [913, 515] width 105 height 33
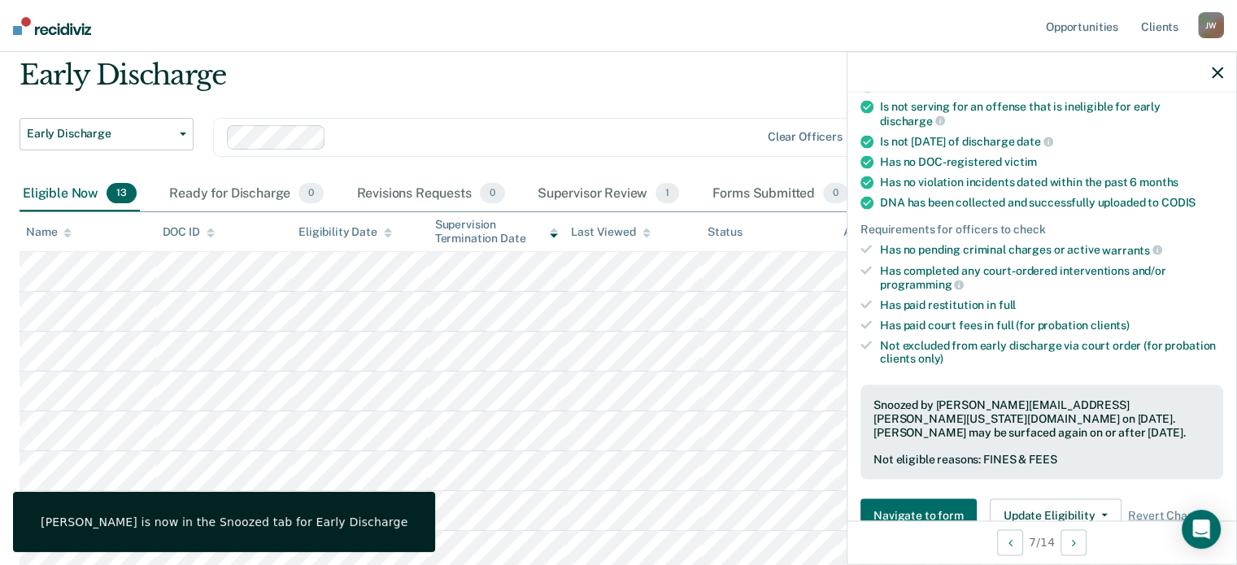
click at [1222, 75] on icon "button" at bounding box center [1217, 72] width 11 height 11
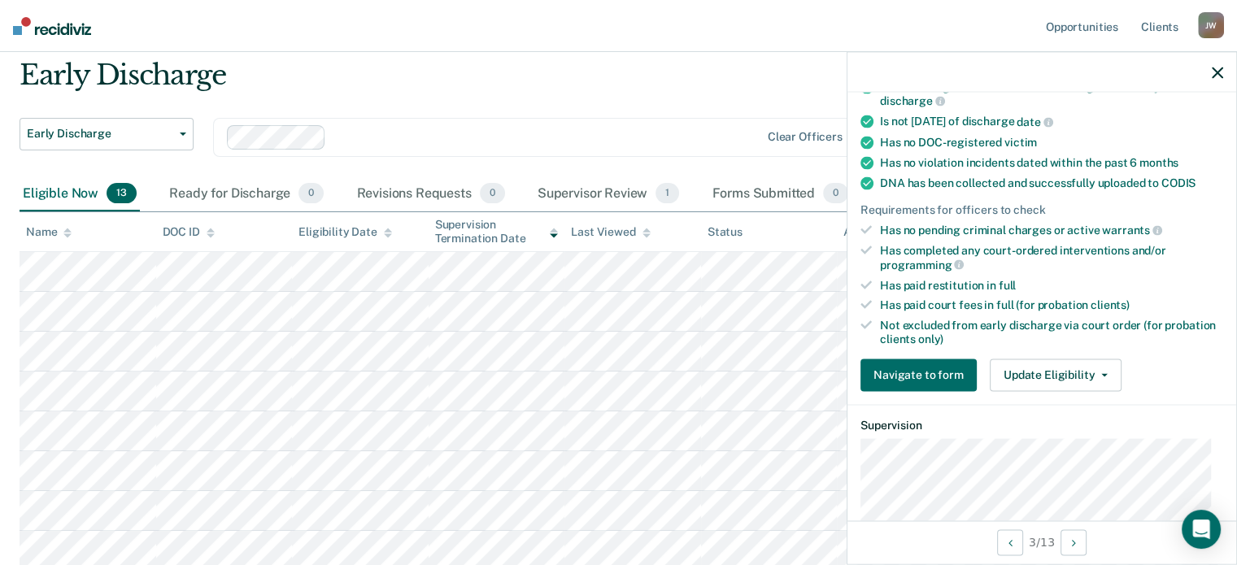
scroll to position [379, 0]
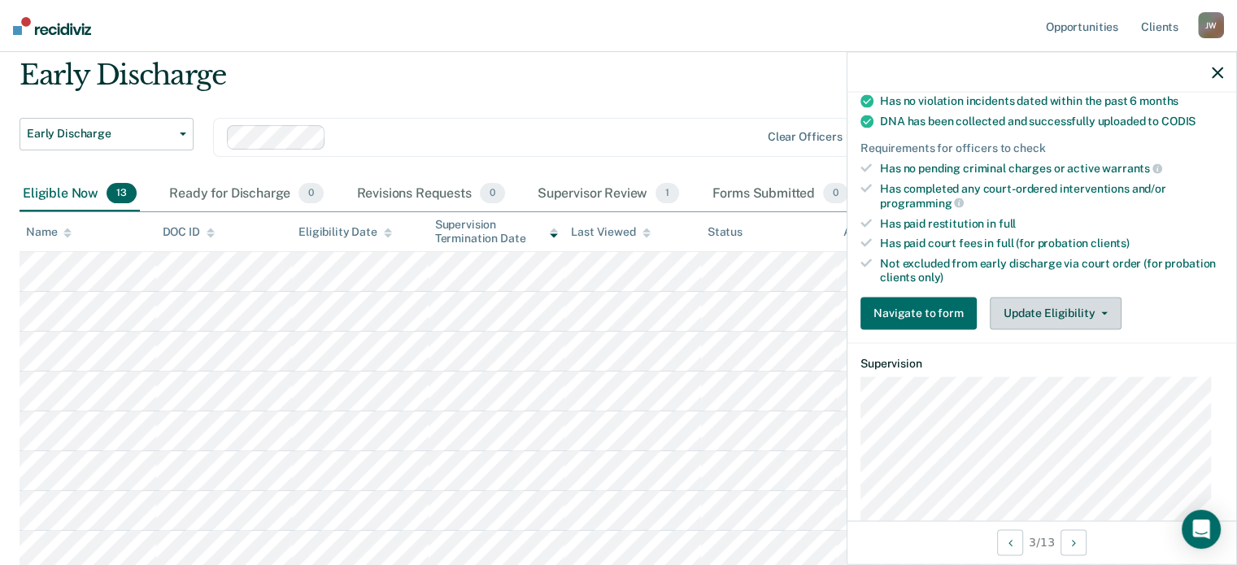
click at [1046, 310] on button "Update Eligibility" at bounding box center [1056, 313] width 132 height 33
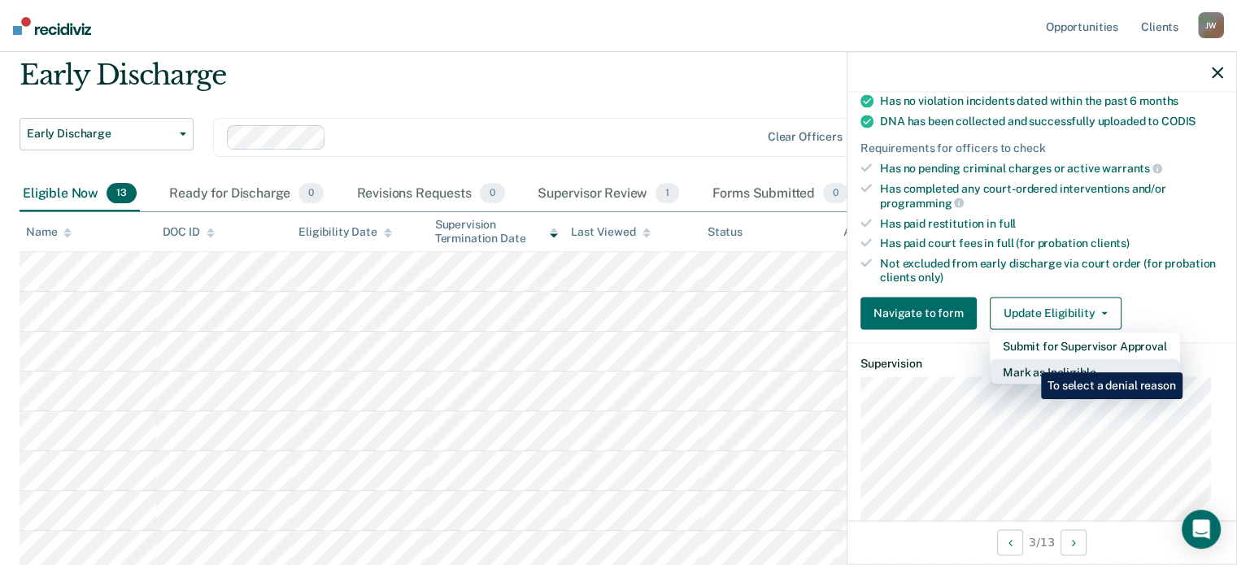
click at [1029, 360] on button "Mark as Ineligible" at bounding box center [1085, 372] width 190 height 26
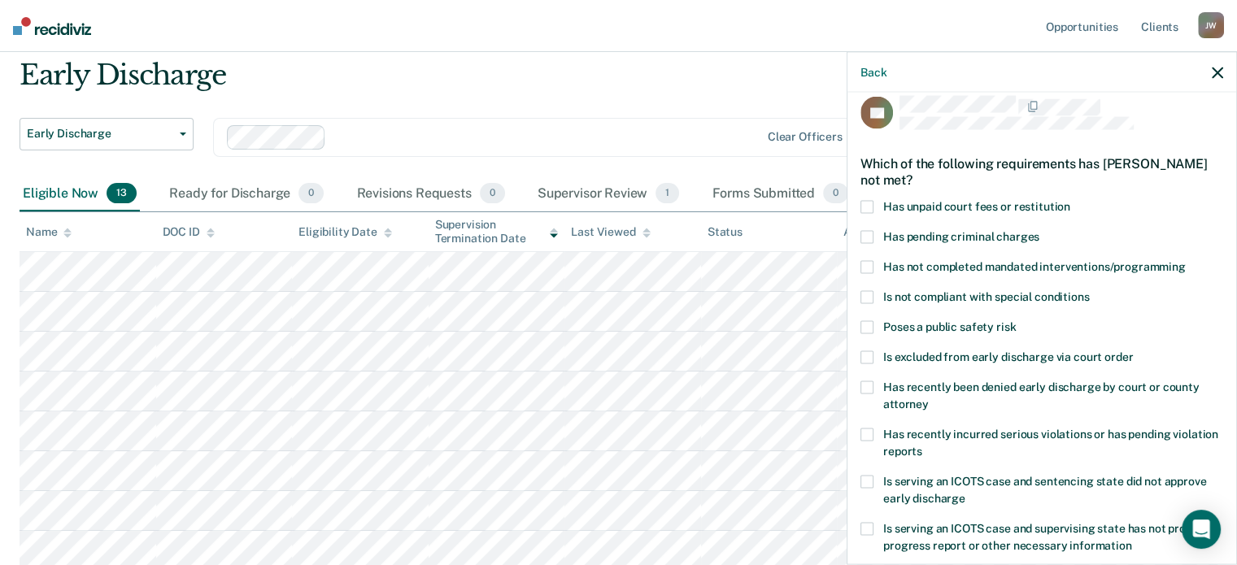
scroll to position [0, 0]
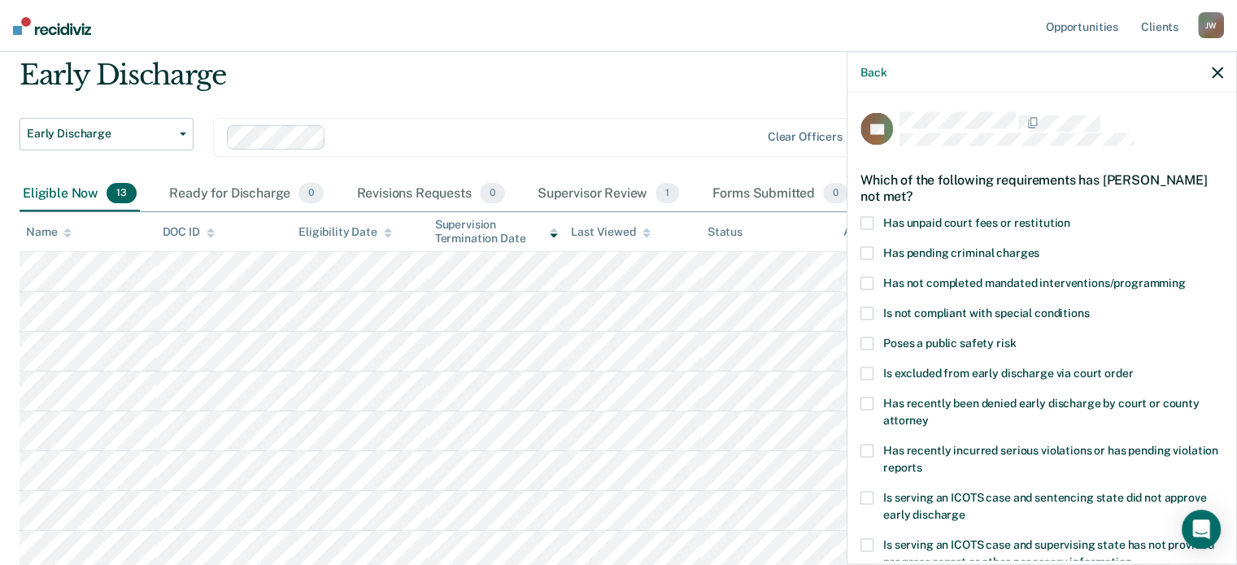
click at [862, 219] on span at bounding box center [867, 222] width 13 height 13
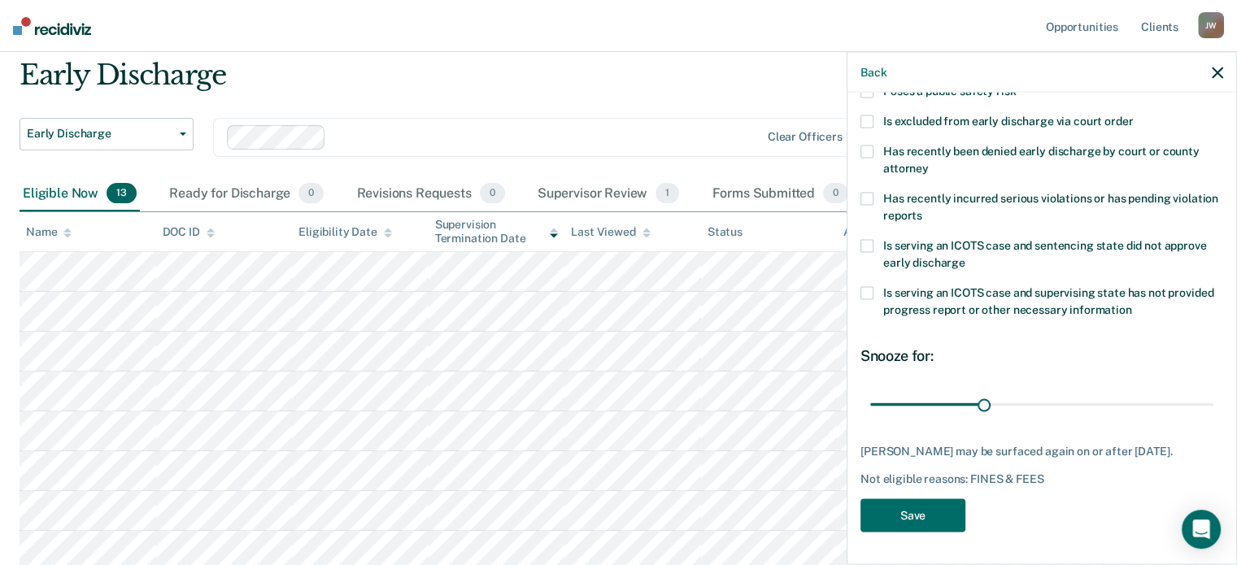
scroll to position [264, 0]
drag, startPoint x: 981, startPoint y: 386, endPoint x: 1226, endPoint y: 377, distance: 245.0
type input "90"
click at [1214, 390] on input "range" at bounding box center [1041, 404] width 343 height 28
click at [922, 517] on button "Save" at bounding box center [913, 515] width 105 height 33
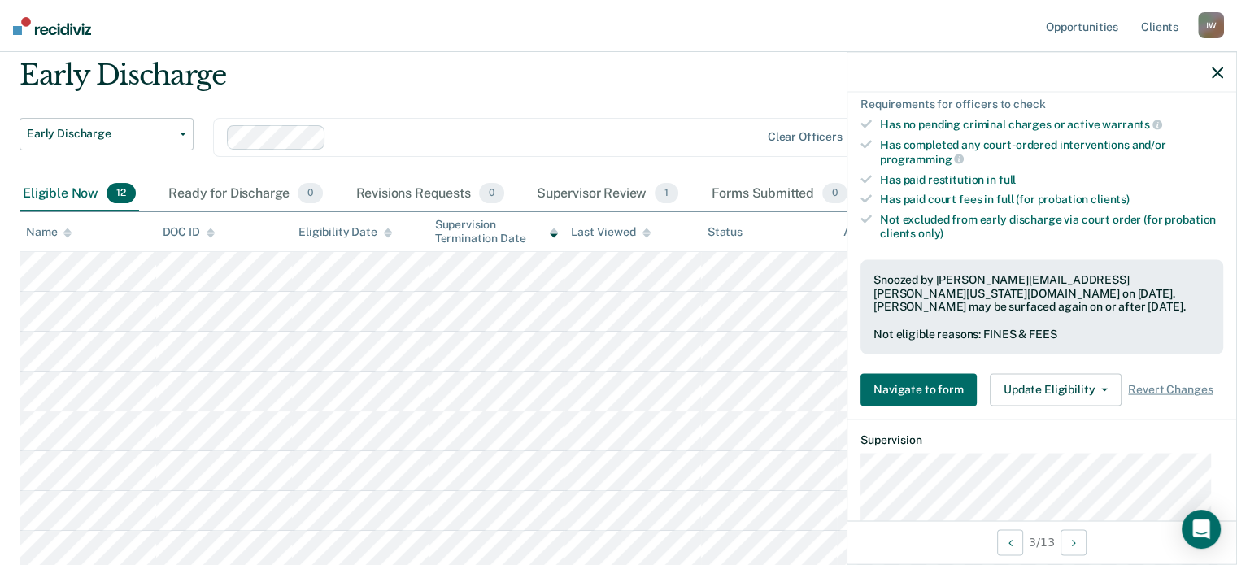
scroll to position [426, 0]
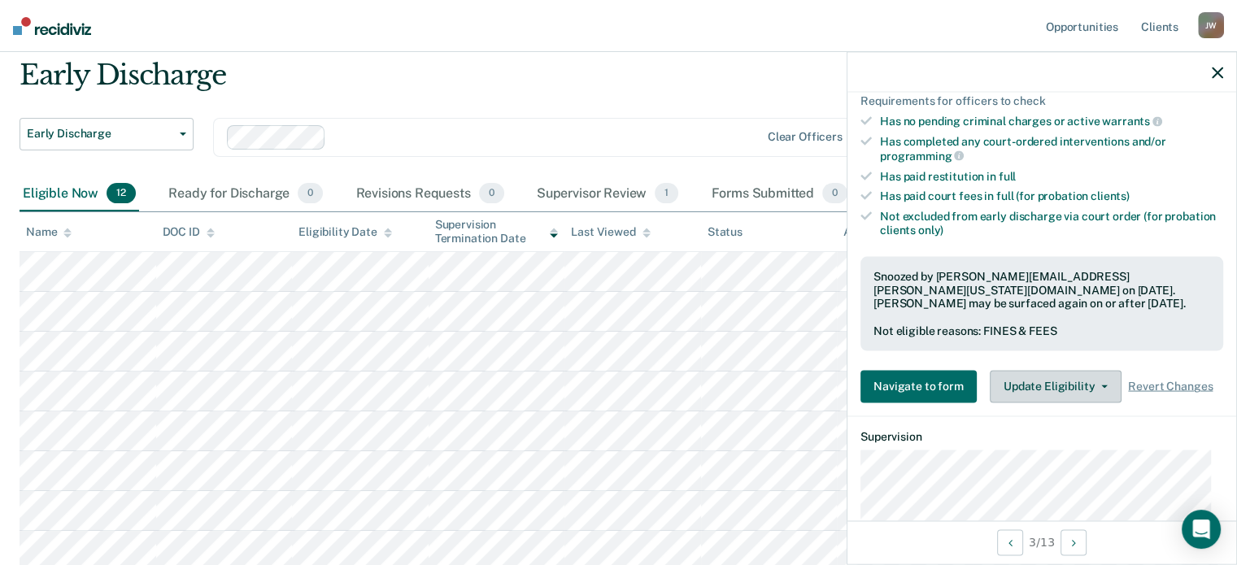
click at [1049, 383] on button "Update Eligibility" at bounding box center [1056, 386] width 132 height 33
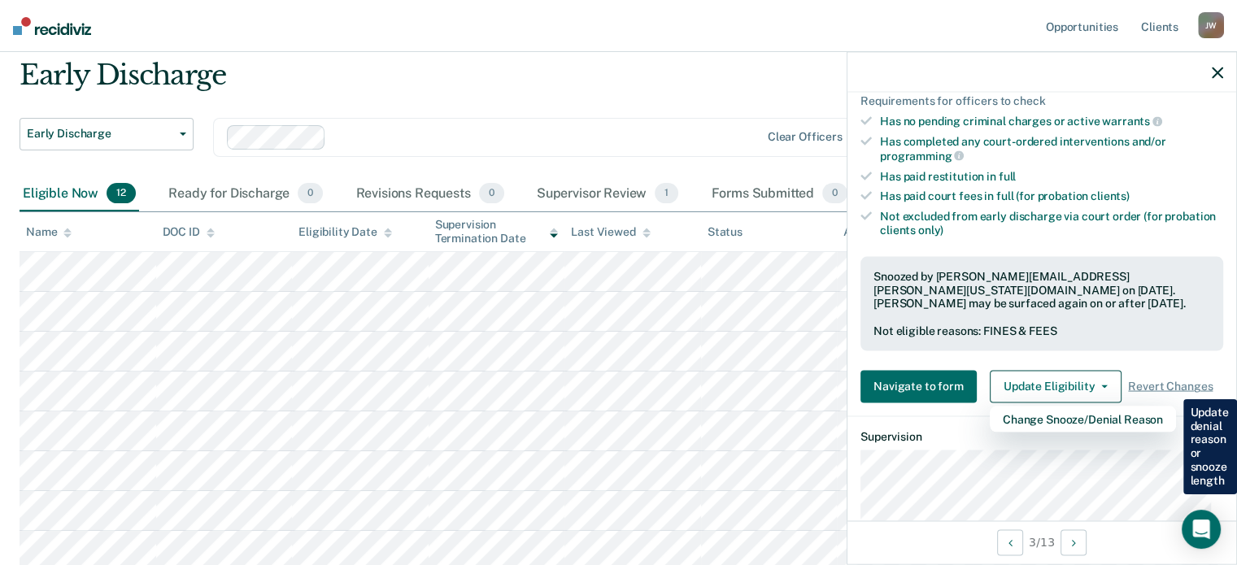
click at [1219, 68] on icon "button" at bounding box center [1217, 72] width 11 height 11
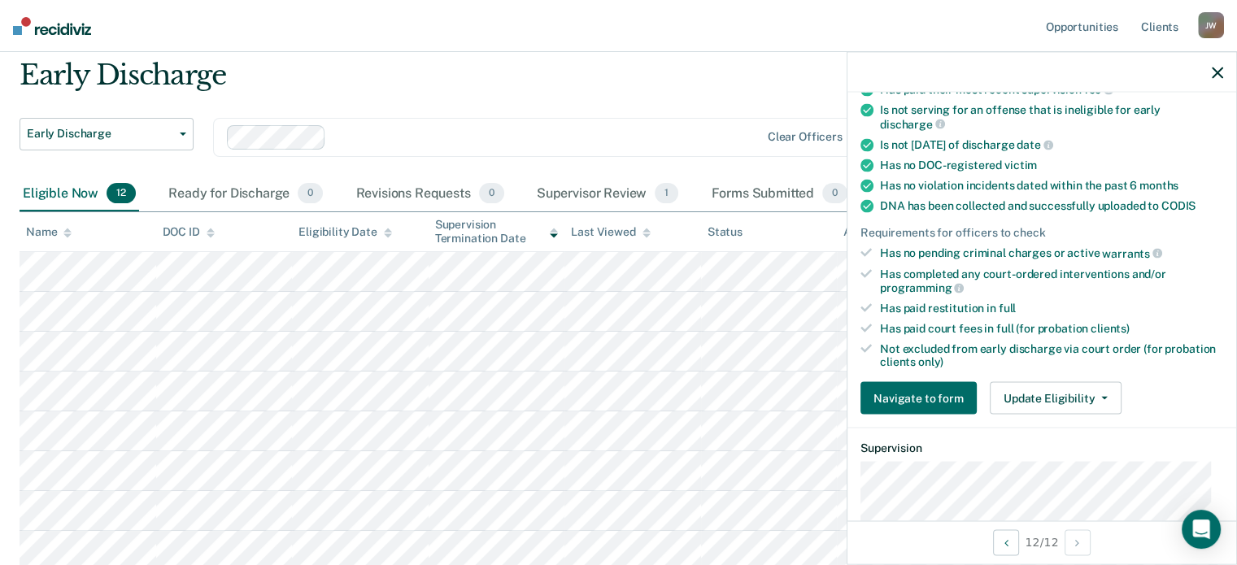
scroll to position [434, 0]
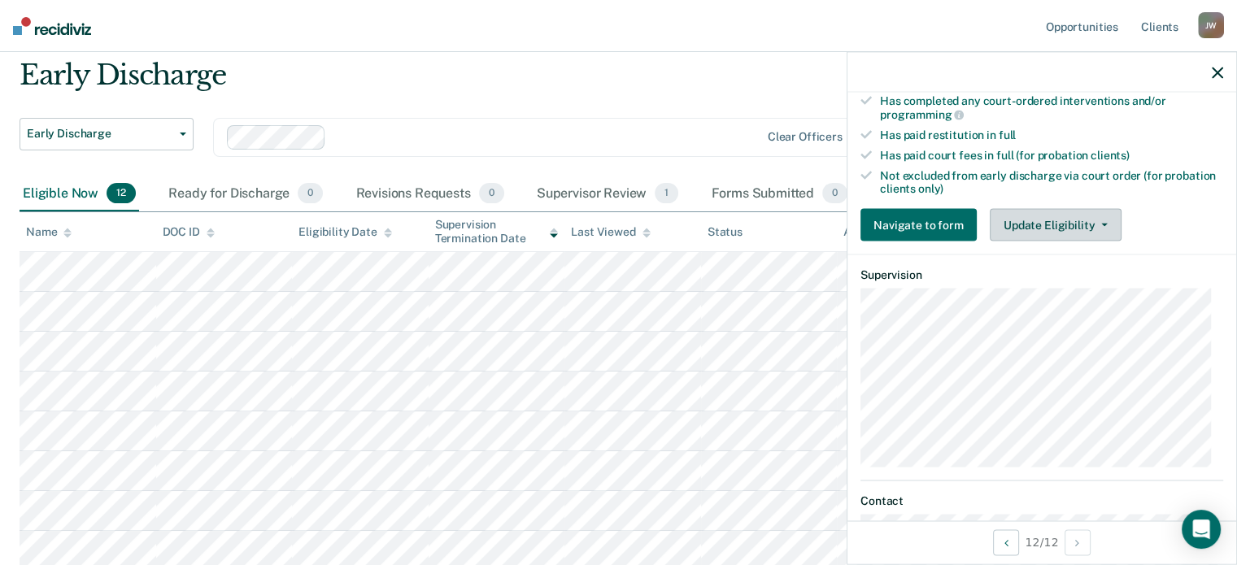
click at [1051, 217] on button "Update Eligibility" at bounding box center [1056, 225] width 132 height 33
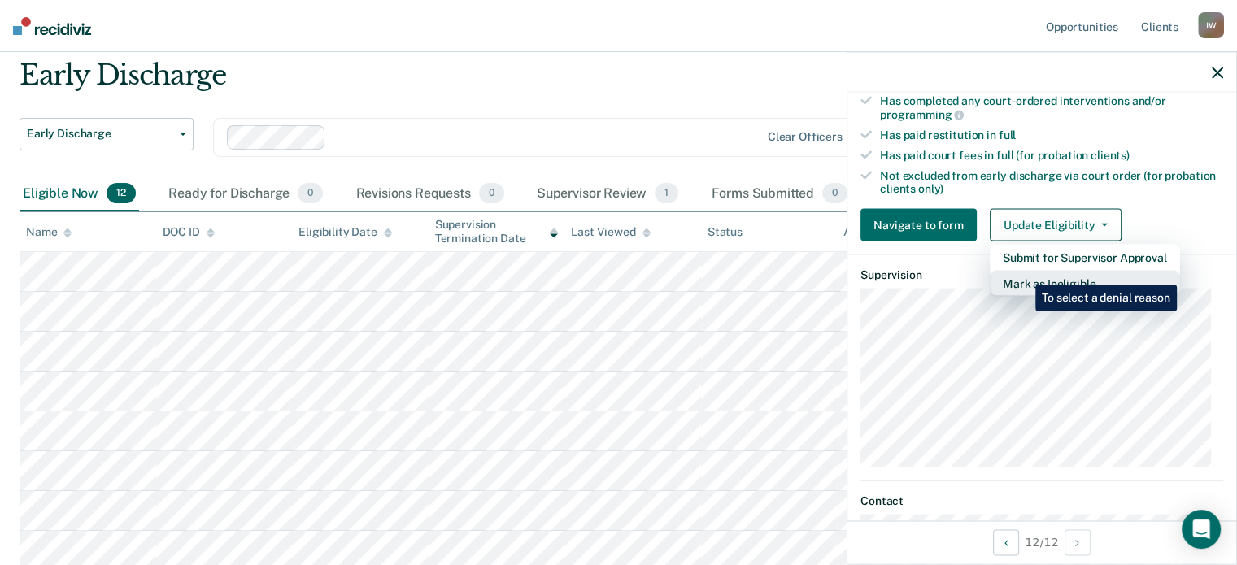
click at [1023, 273] on button "Mark as Ineligible" at bounding box center [1085, 284] width 190 height 26
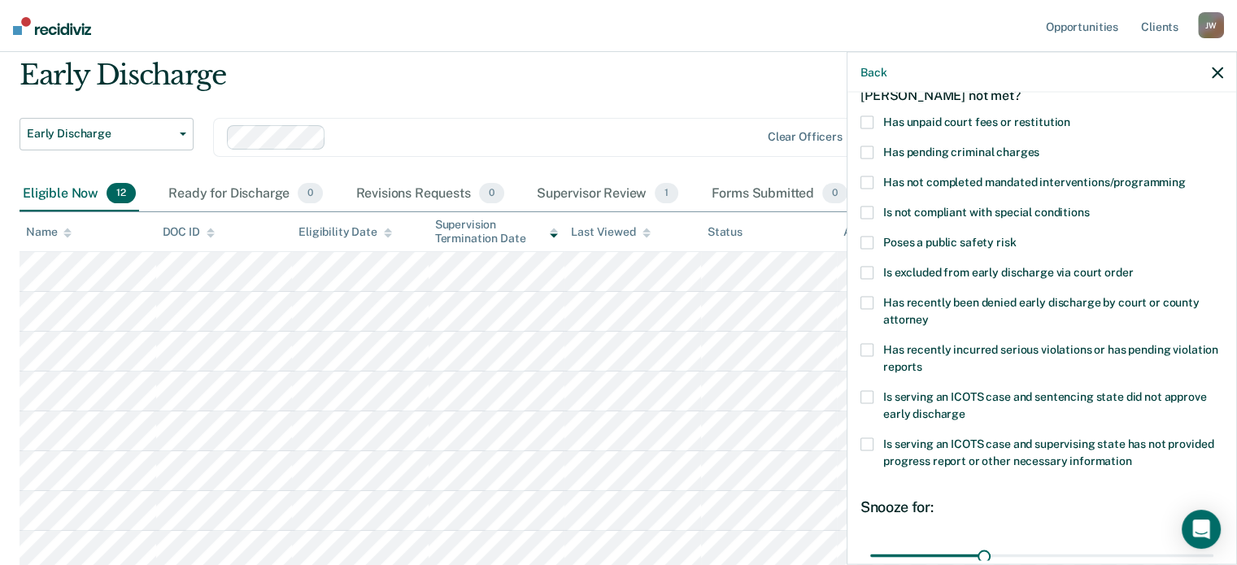
scroll to position [46, 0]
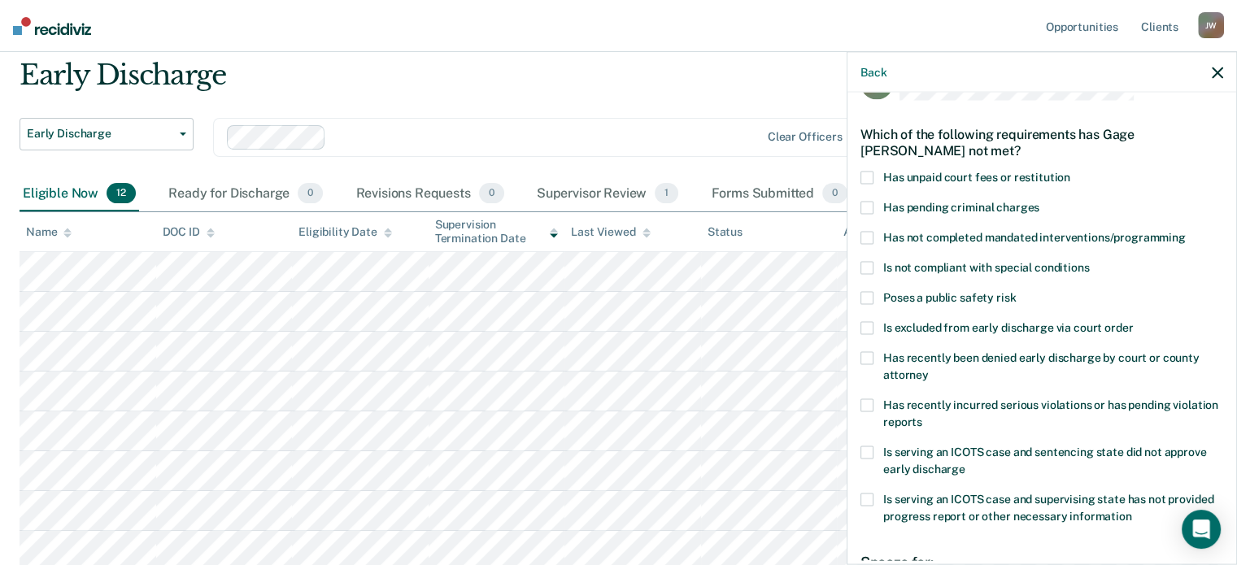
click at [874, 173] on label "Has unpaid court fees or restitution" at bounding box center [1042, 179] width 363 height 17
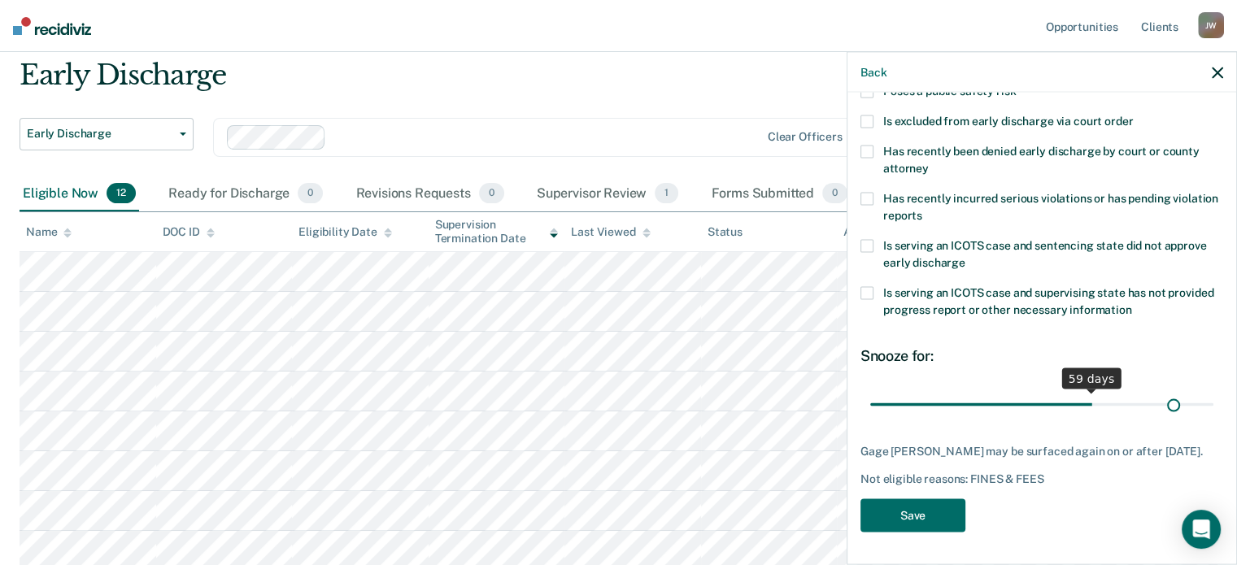
scroll to position [264, 0]
drag, startPoint x: 978, startPoint y: 391, endPoint x: 1249, endPoint y: 369, distance: 271.8
type input "90"
click at [1214, 390] on input "range" at bounding box center [1041, 404] width 343 height 28
click at [908, 519] on button "Save" at bounding box center [913, 515] width 105 height 33
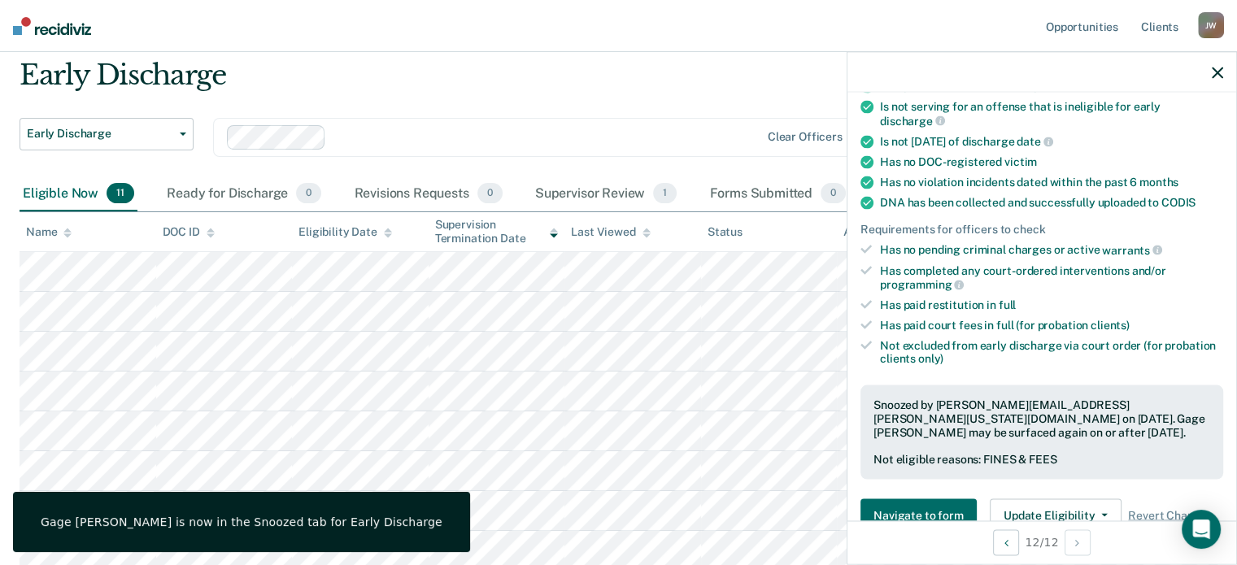
click at [1220, 72] on icon "button" at bounding box center [1217, 72] width 11 height 11
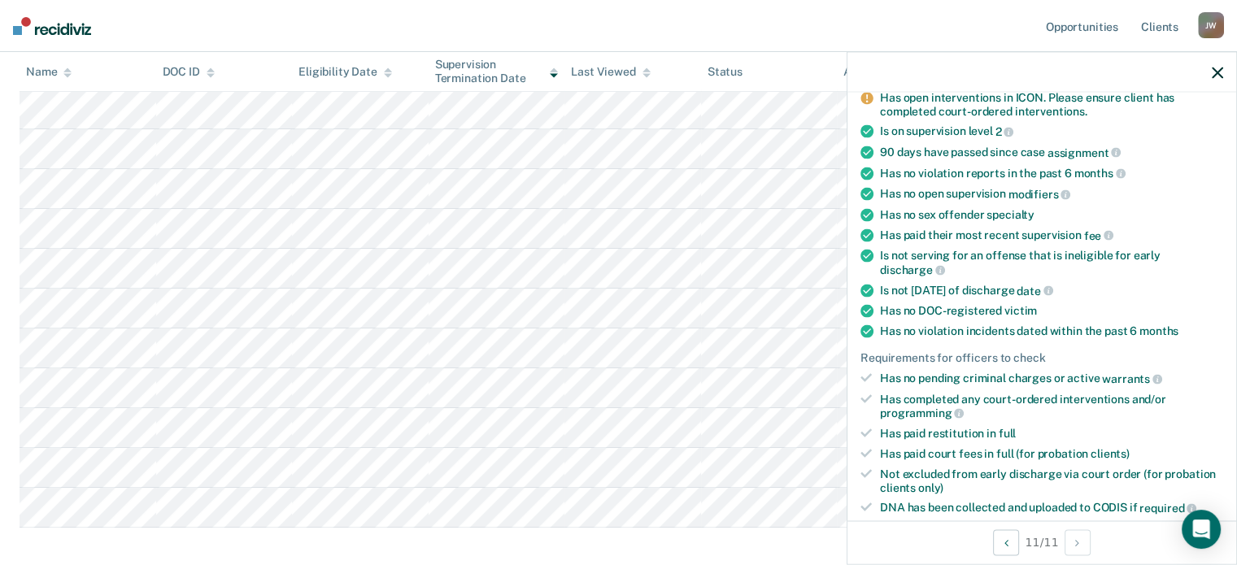
scroll to position [271, 0]
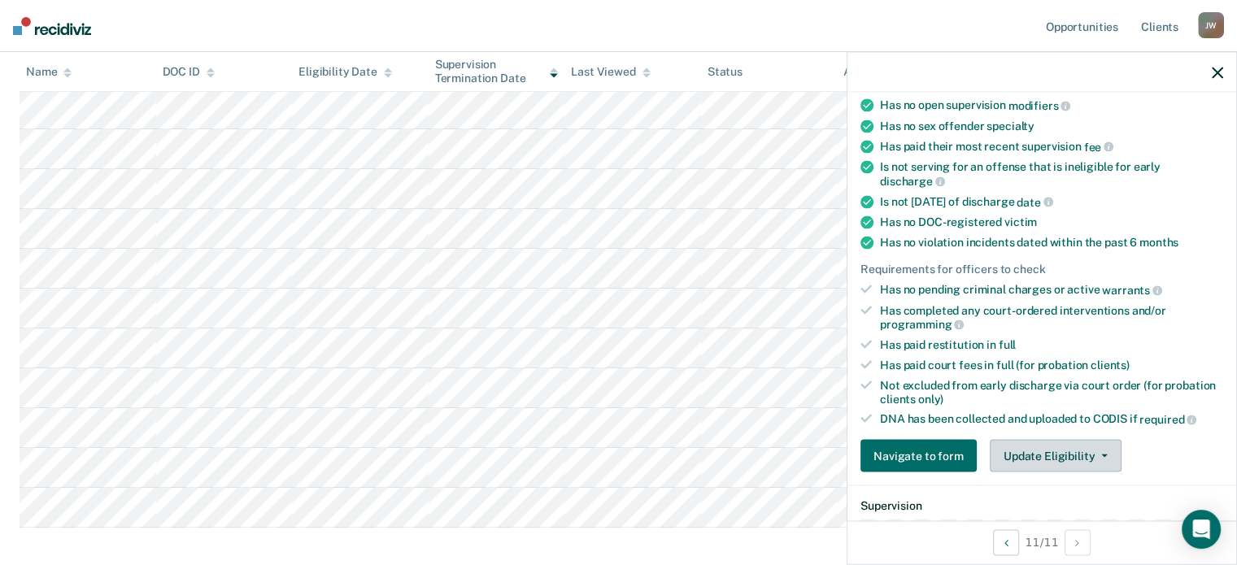
click at [1058, 445] on button "Update Eligibility" at bounding box center [1056, 455] width 132 height 33
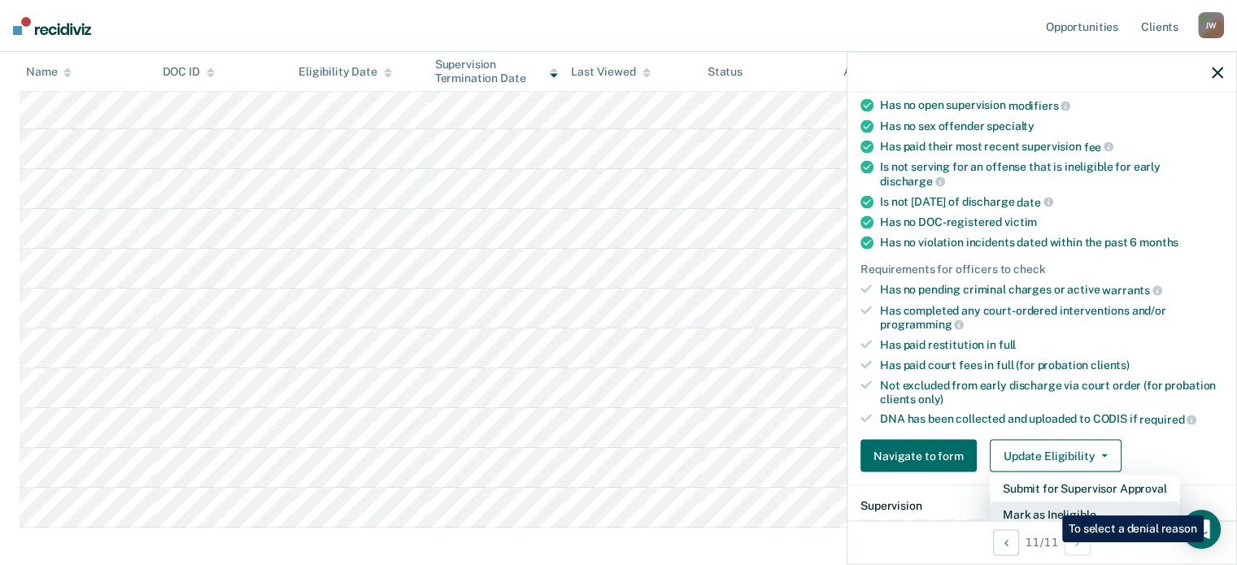
click at [1050, 504] on button "Mark as Ineligible" at bounding box center [1085, 514] width 190 height 26
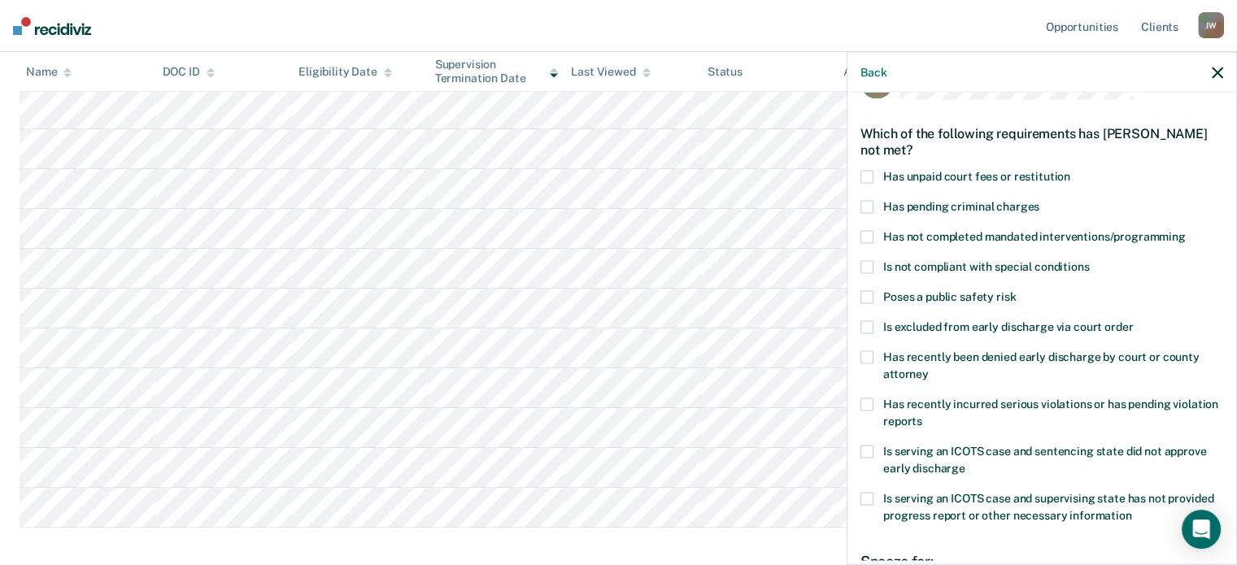
scroll to position [46, 0]
click at [862, 175] on span at bounding box center [867, 177] width 13 height 13
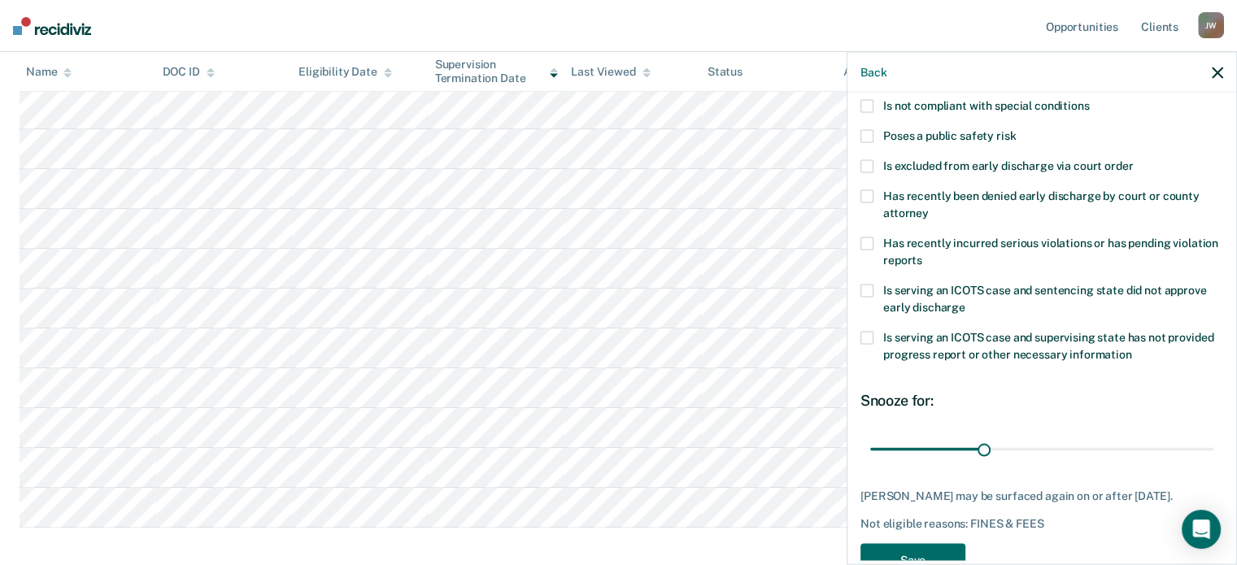
scroll to position [210, 0]
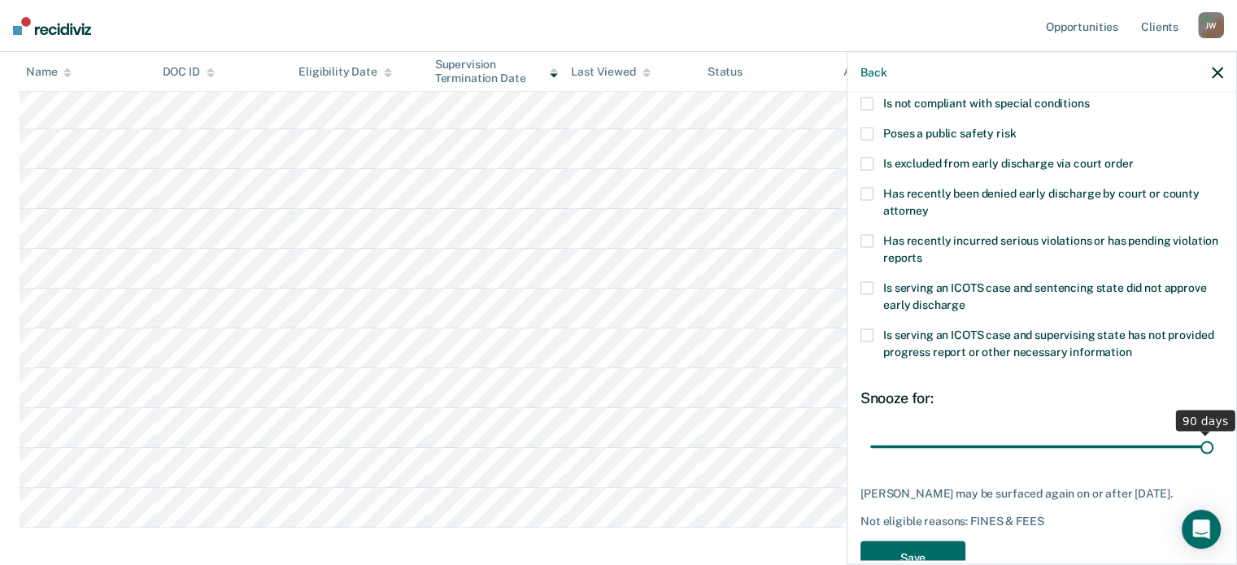
drag, startPoint x: 983, startPoint y: 442, endPoint x: 1233, endPoint y: 425, distance: 250.3
type input "90"
click at [1214, 433] on input "range" at bounding box center [1041, 447] width 343 height 28
click at [913, 553] on button "Save" at bounding box center [913, 557] width 105 height 33
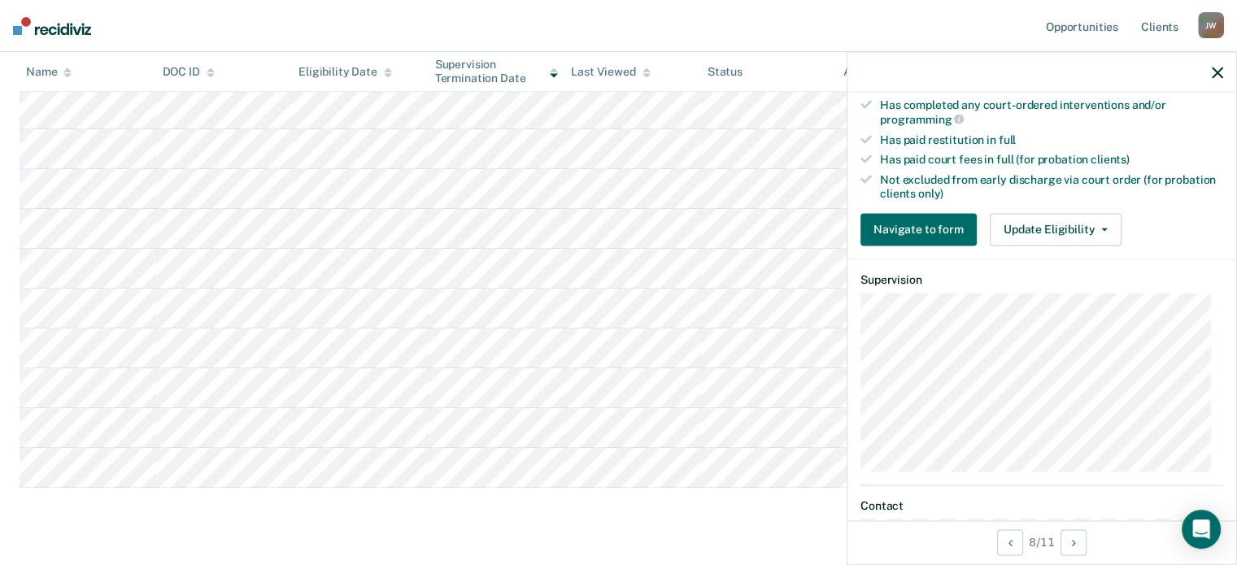
scroll to position [488, 0]
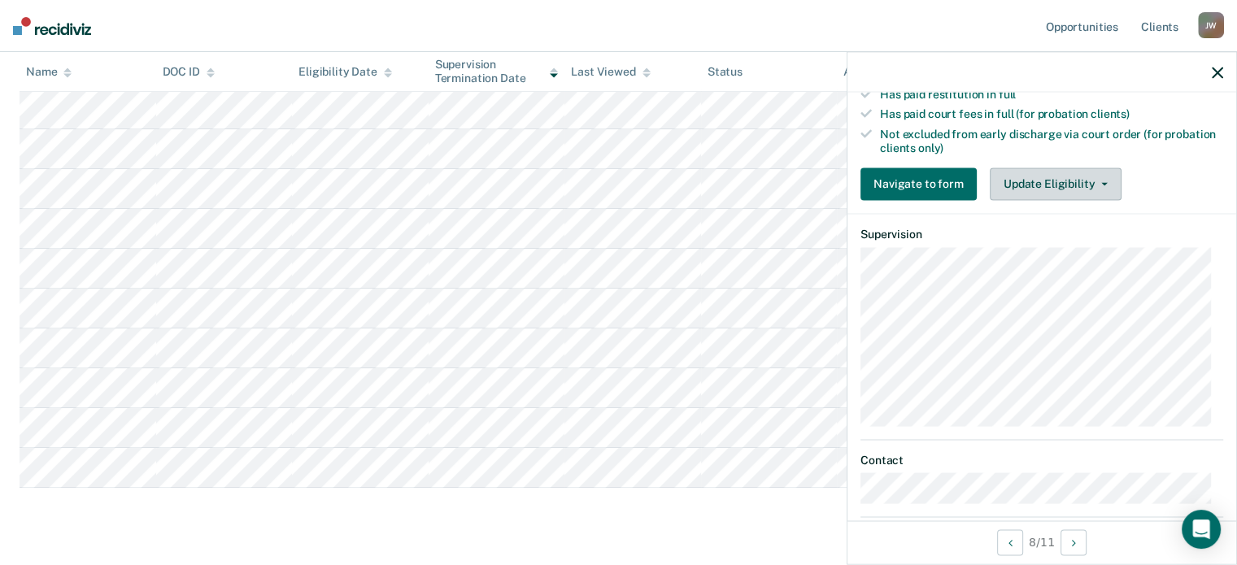
click at [1071, 181] on button "Update Eligibility" at bounding box center [1056, 184] width 132 height 33
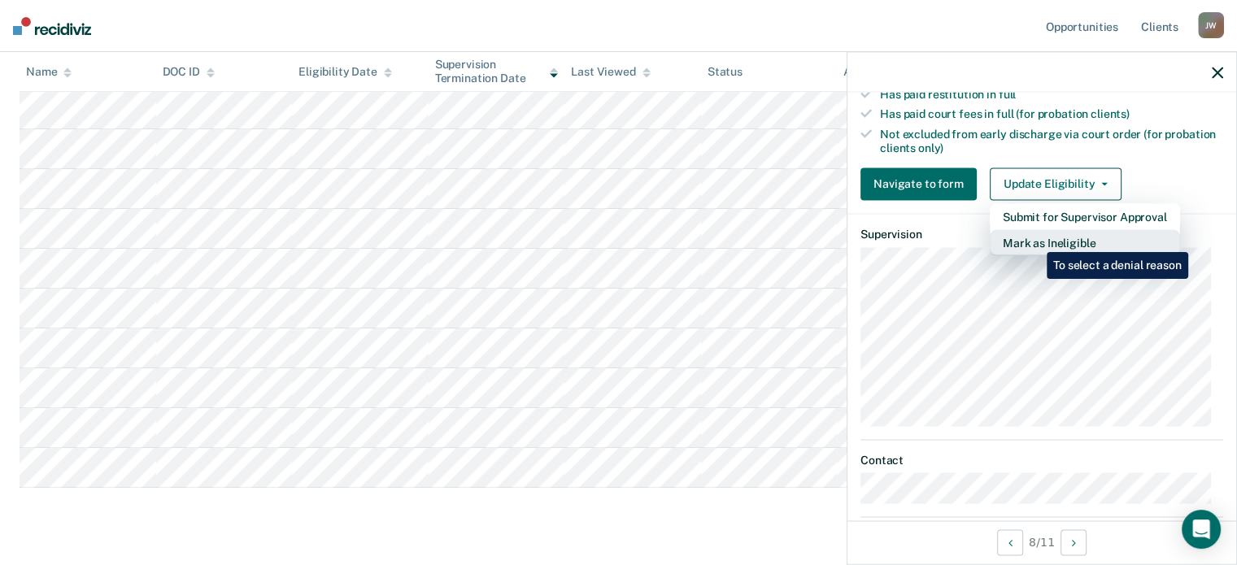
click at [1035, 240] on button "Mark as Ineligible" at bounding box center [1085, 242] width 190 height 26
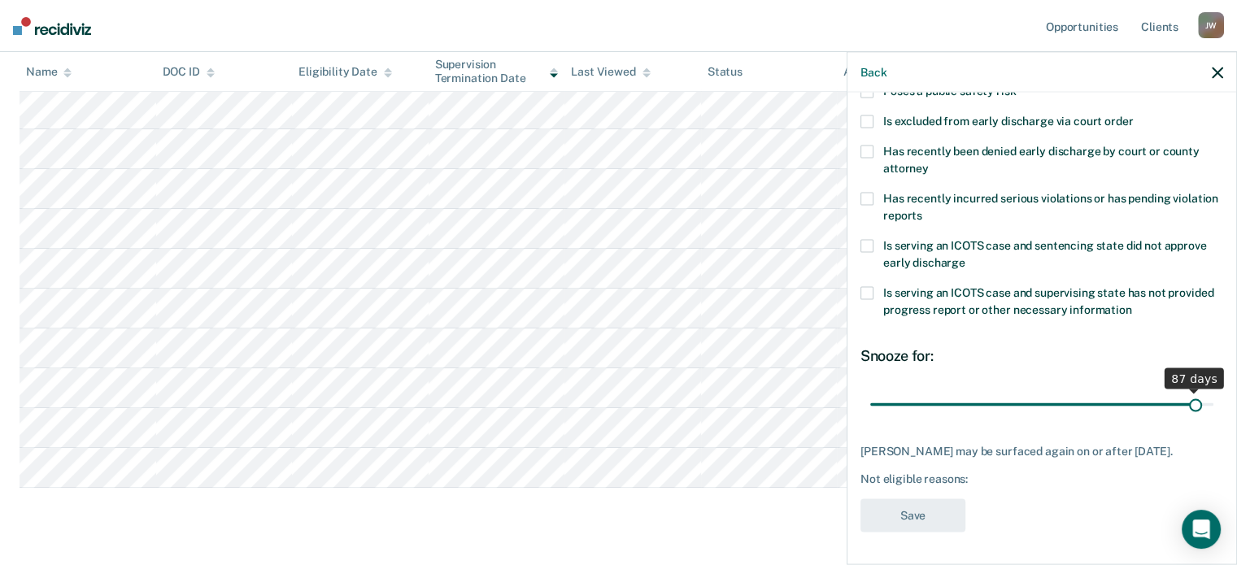
drag, startPoint x: 979, startPoint y: 393, endPoint x: 1184, endPoint y: 378, distance: 206.3
type input "87"
click at [1184, 390] on input "range" at bounding box center [1041, 404] width 343 height 28
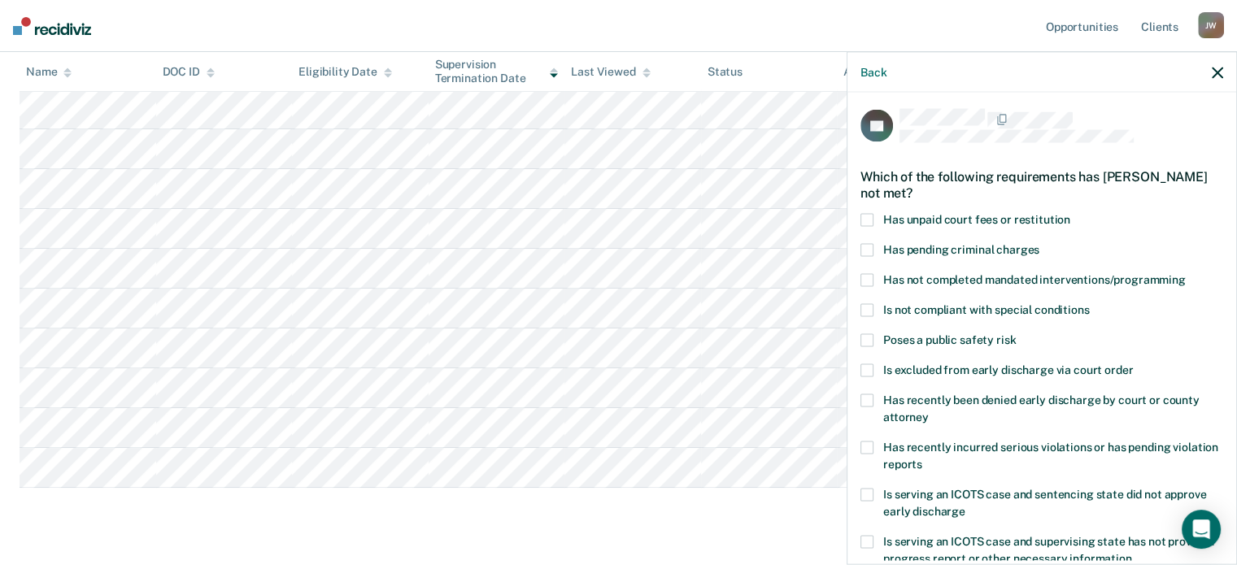
scroll to position [0, 0]
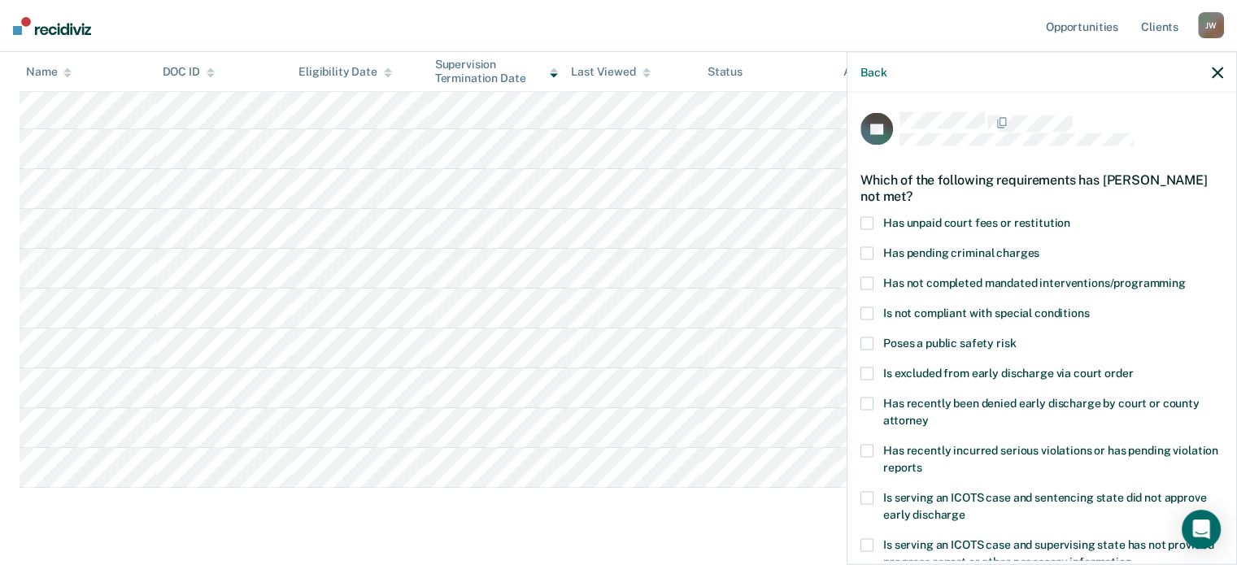
click at [868, 220] on span at bounding box center [867, 222] width 13 height 13
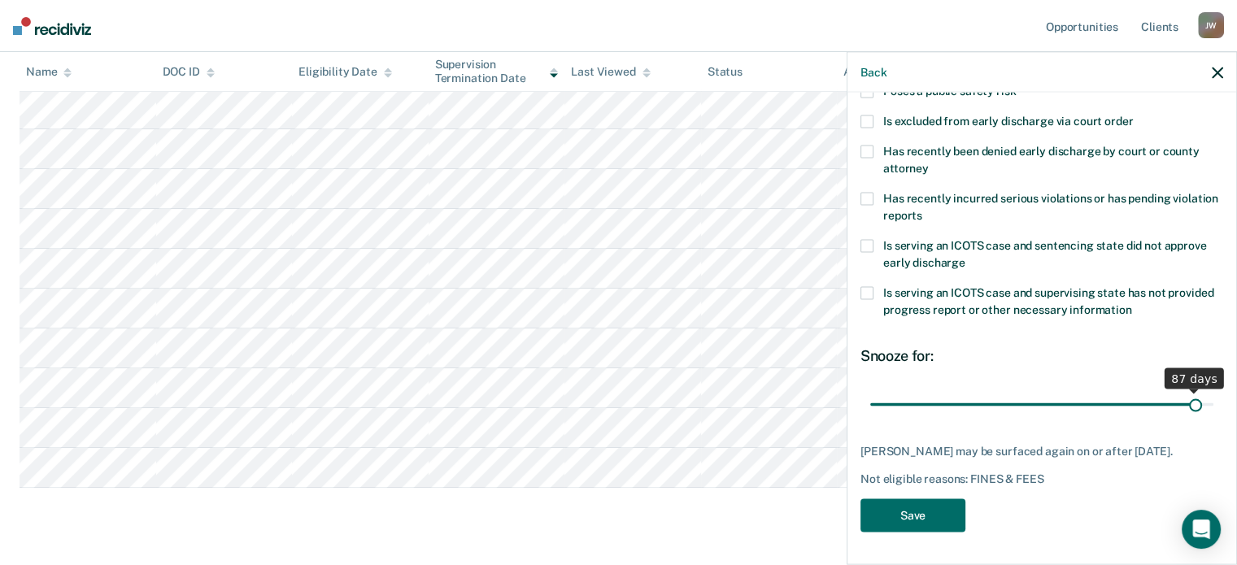
scroll to position [264, 0]
click at [920, 513] on button "Save" at bounding box center [913, 515] width 105 height 33
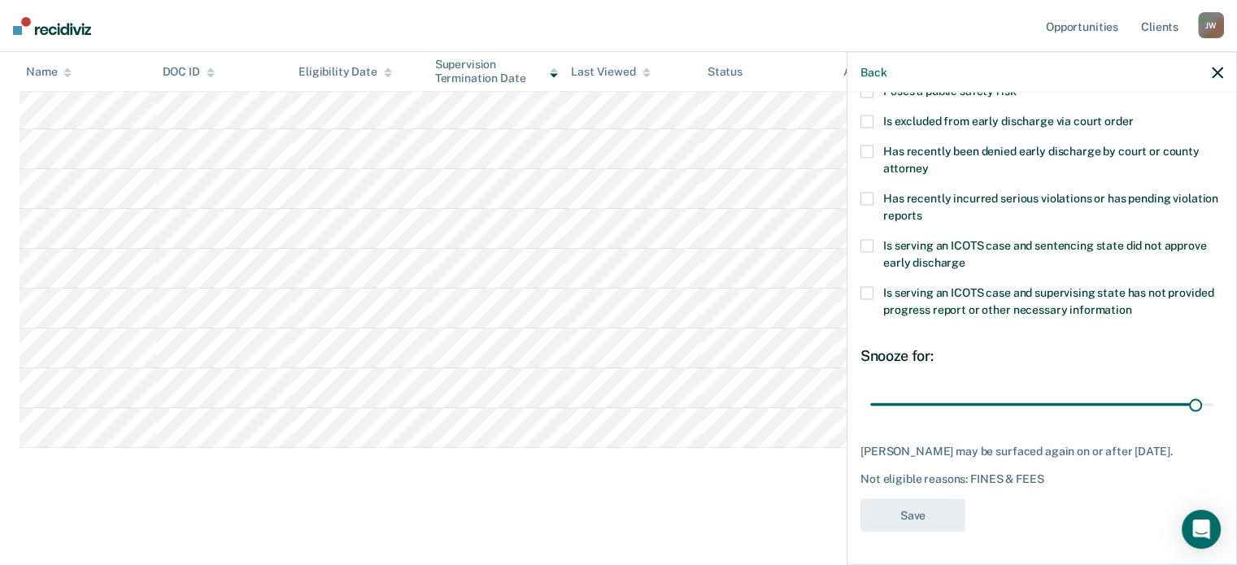
scroll to position [215, 0]
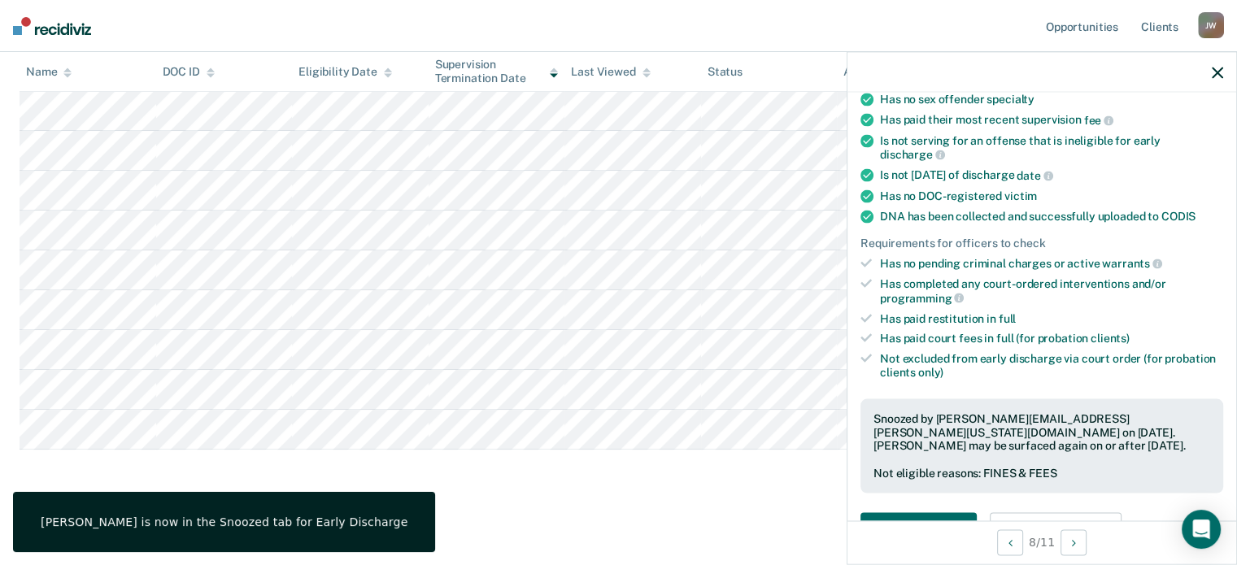
click at [745, 507] on main "Early Discharge Early Discharge Early Discharge Clear officers Eligible Now 9 R…" at bounding box center [618, 216] width 1237 height 691
click at [1220, 67] on icon "button" at bounding box center [1217, 72] width 11 height 11
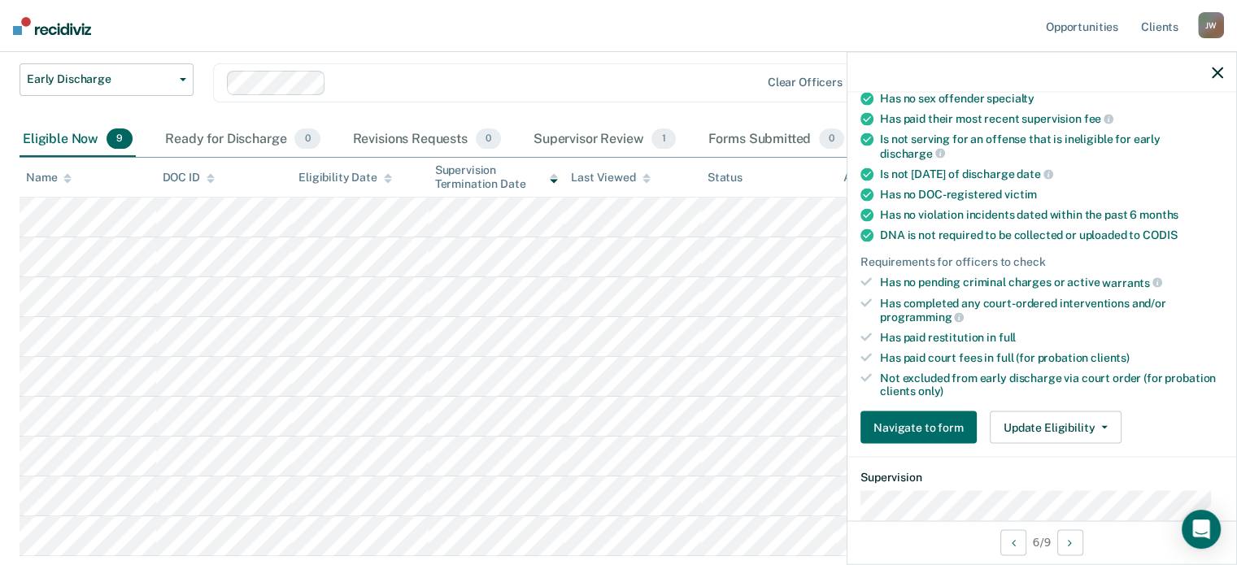
scroll to position [271, 0]
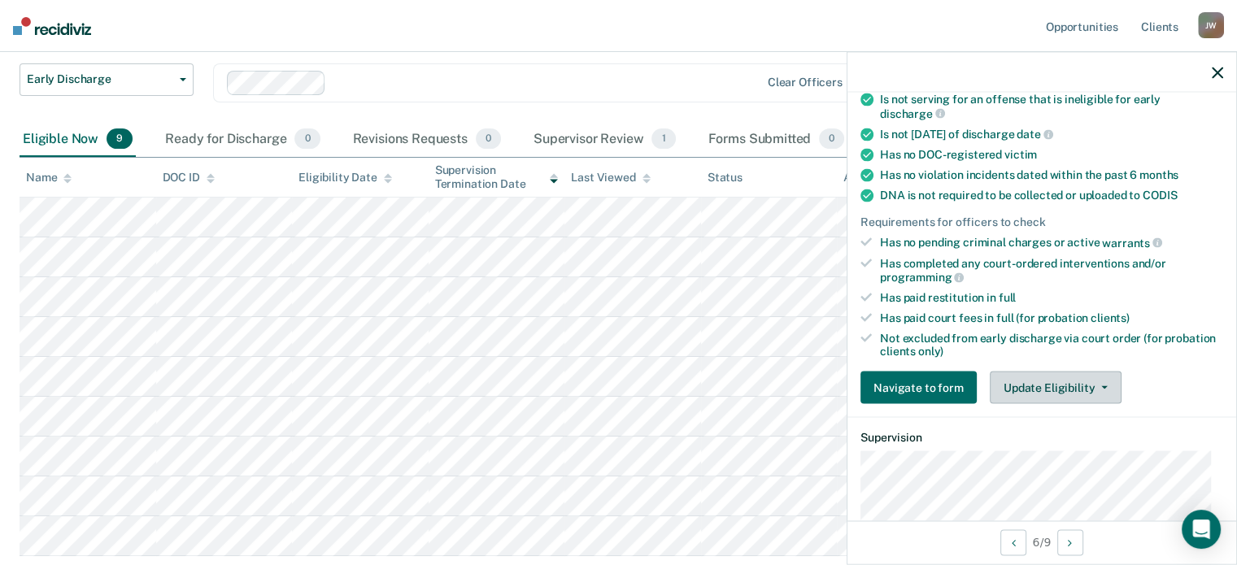
click at [1049, 377] on button "Update Eligibility" at bounding box center [1056, 388] width 132 height 33
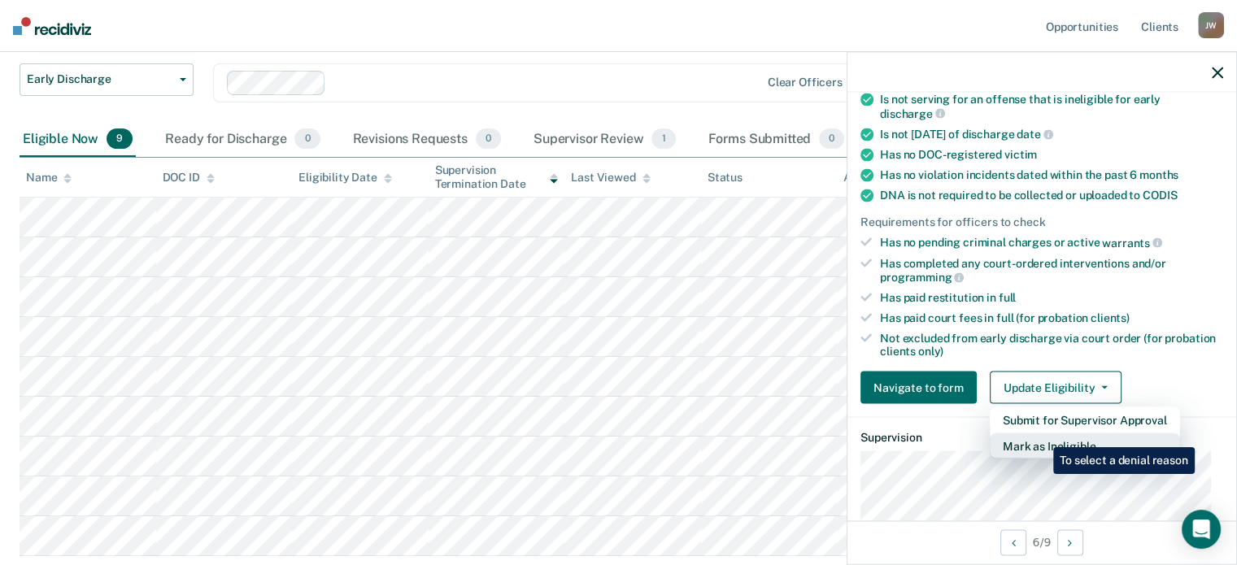
click at [1041, 435] on button "Mark as Ineligible" at bounding box center [1085, 447] width 190 height 26
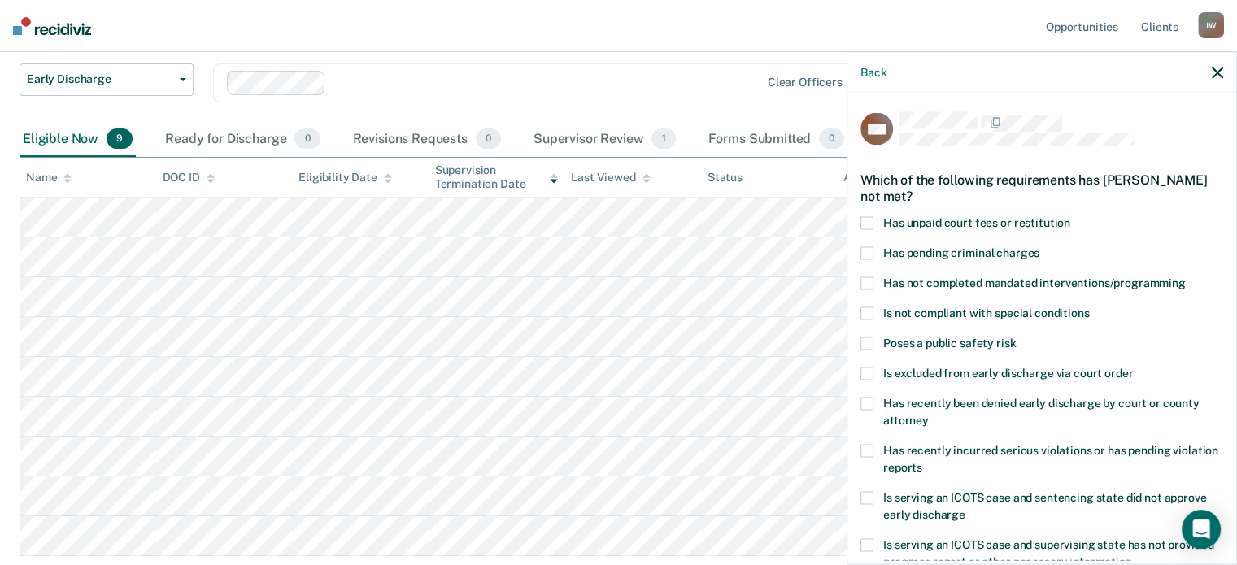
scroll to position [0, 0]
click at [869, 282] on span at bounding box center [867, 283] width 13 height 13
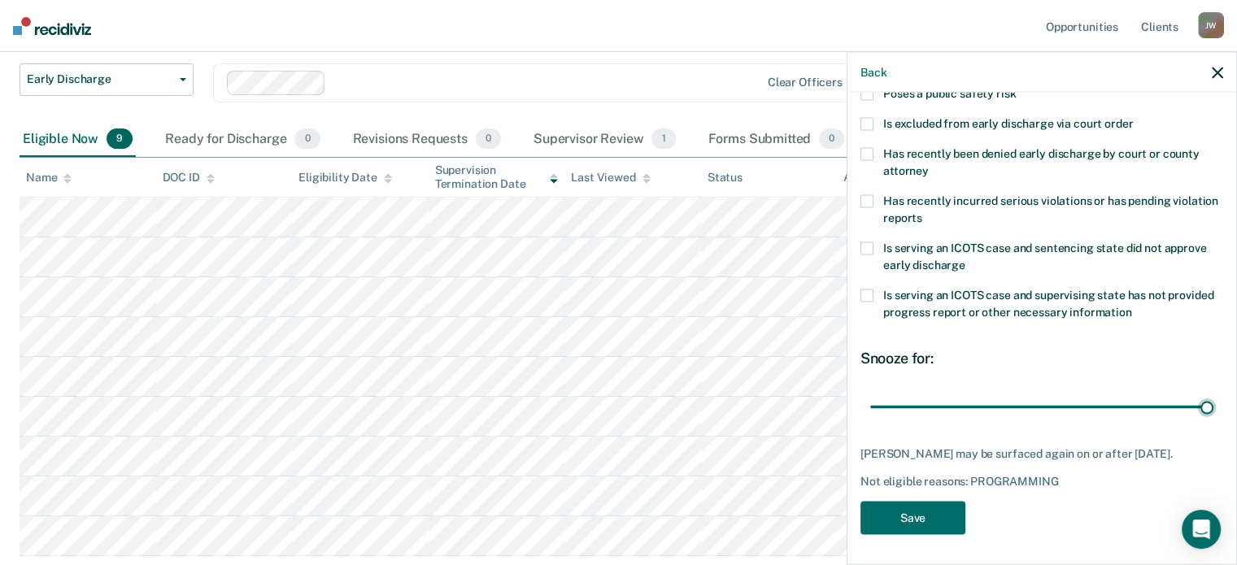
drag, startPoint x: 976, startPoint y: 403, endPoint x: 1220, endPoint y: 386, distance: 244.7
type input "90"
click at [1214, 393] on input "range" at bounding box center [1041, 407] width 343 height 28
click at [924, 514] on button "Save" at bounding box center [913, 517] width 105 height 33
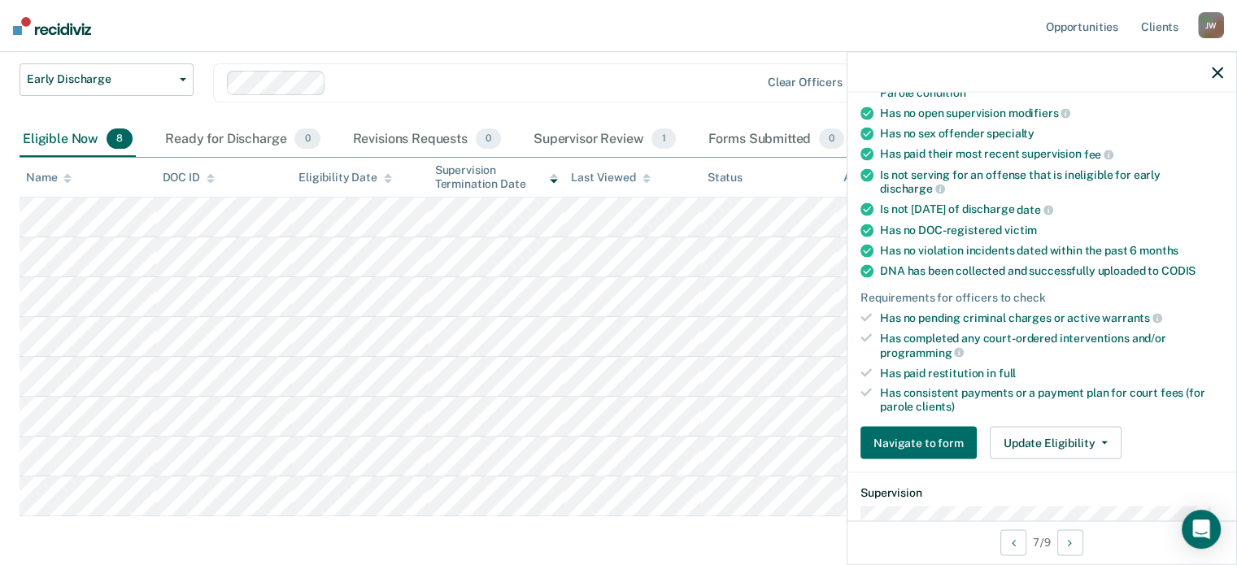
scroll to position [303, 0]
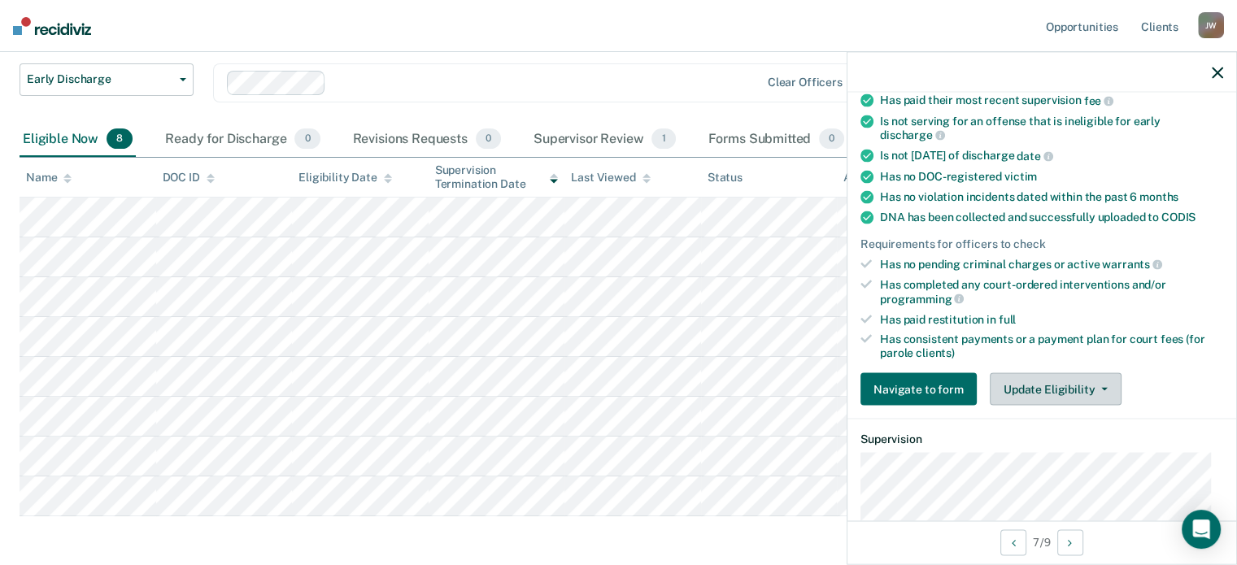
click at [1061, 377] on button "Update Eligibility" at bounding box center [1056, 389] width 132 height 33
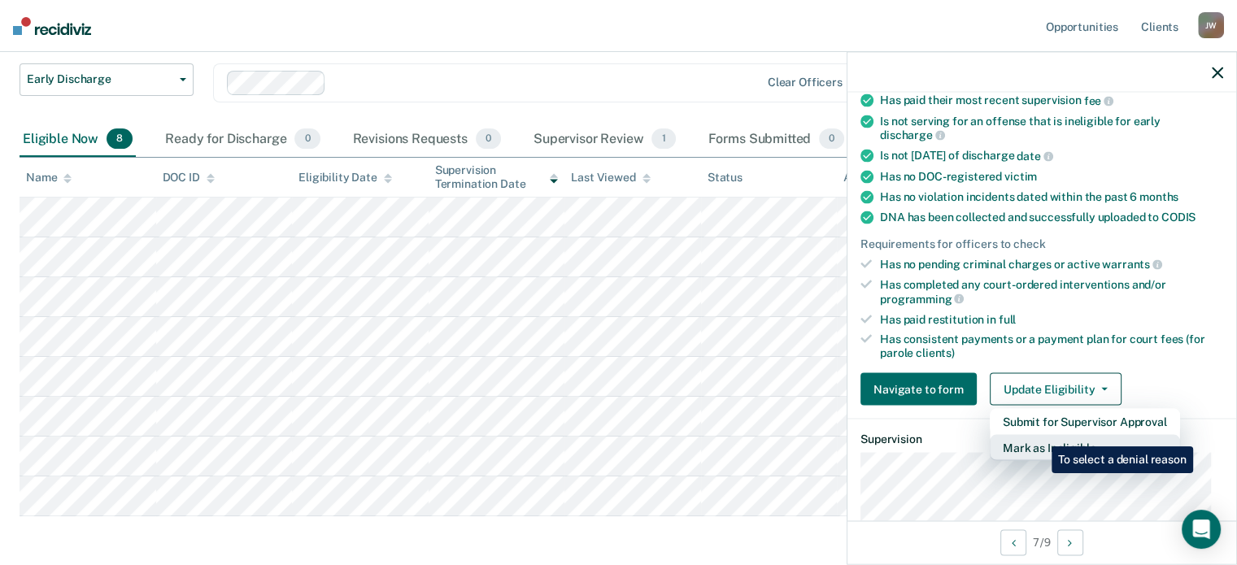
click at [1039, 435] on button "Mark as Ineligible" at bounding box center [1085, 448] width 190 height 26
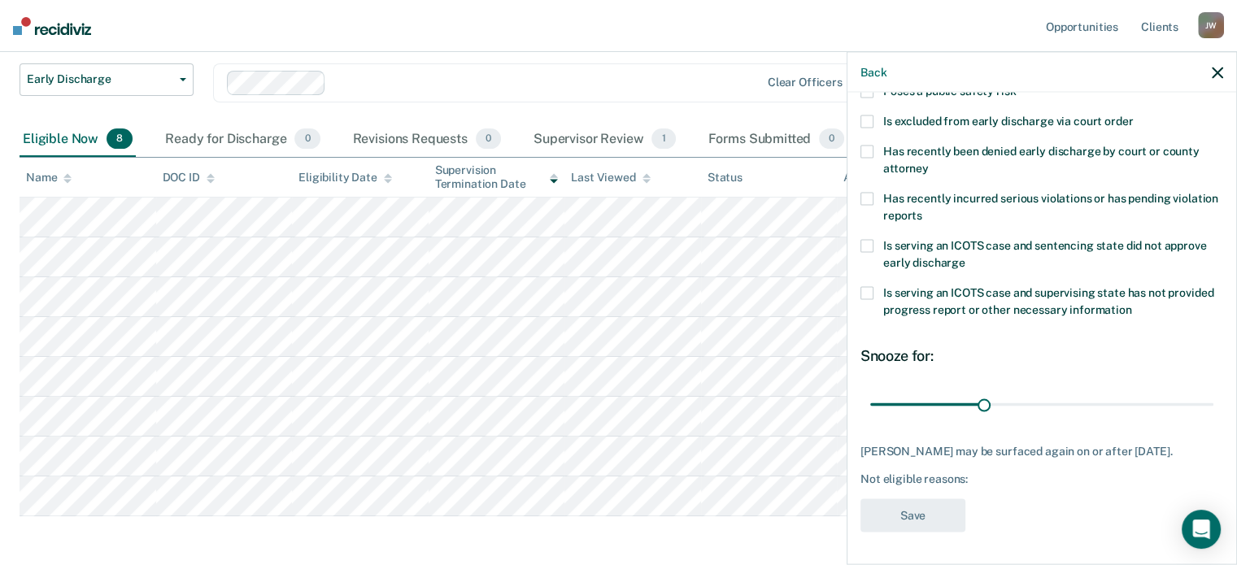
scroll to position [264, 0]
drag, startPoint x: 983, startPoint y: 390, endPoint x: 1236, endPoint y: 373, distance: 254.4
type input "90"
click at [1214, 390] on input "range" at bounding box center [1041, 404] width 343 height 28
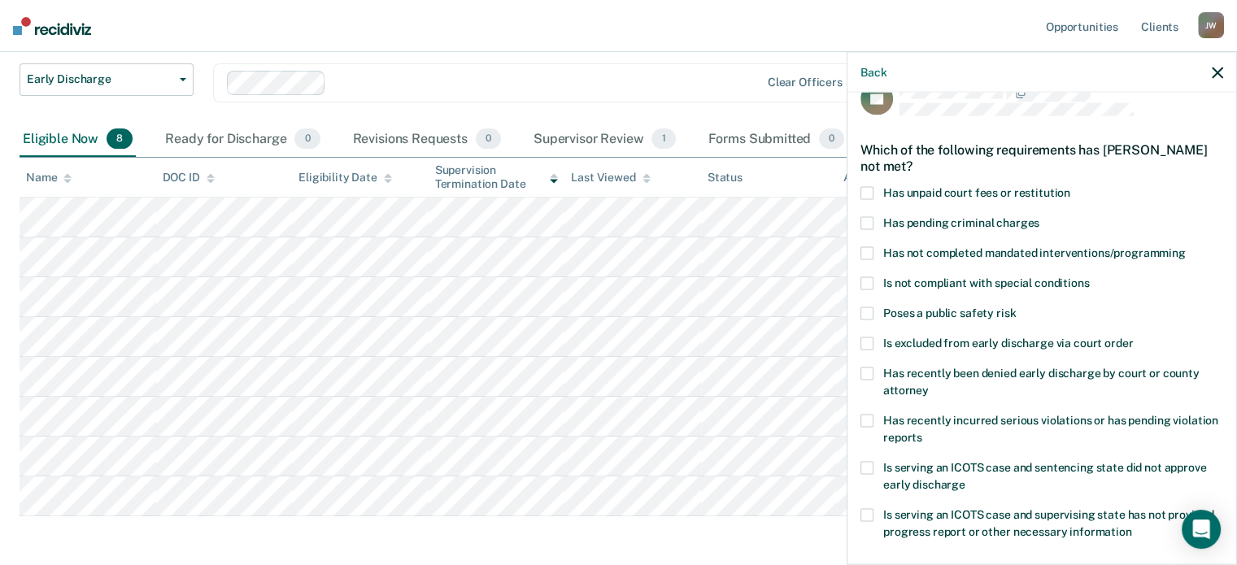
scroll to position [0, 0]
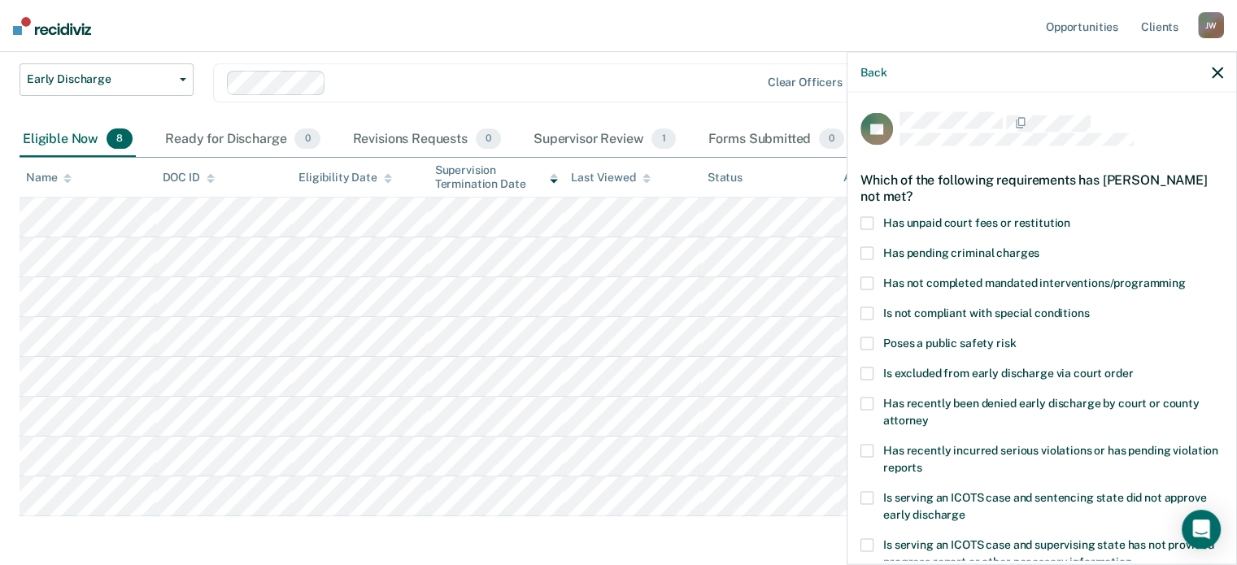
click at [869, 220] on span at bounding box center [867, 222] width 13 height 13
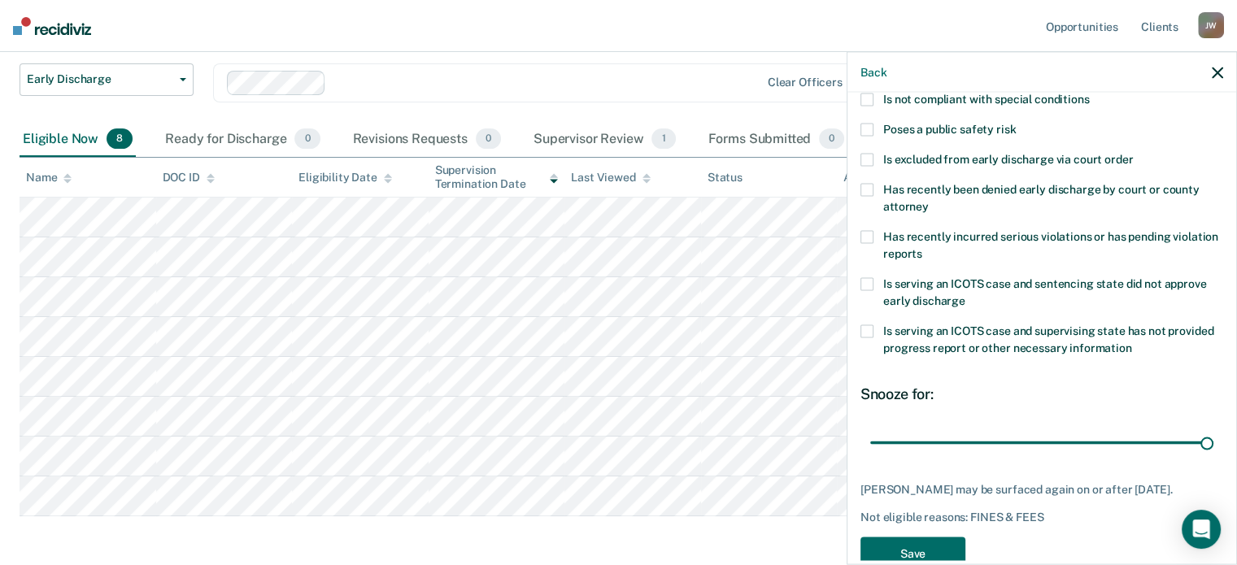
scroll to position [264, 0]
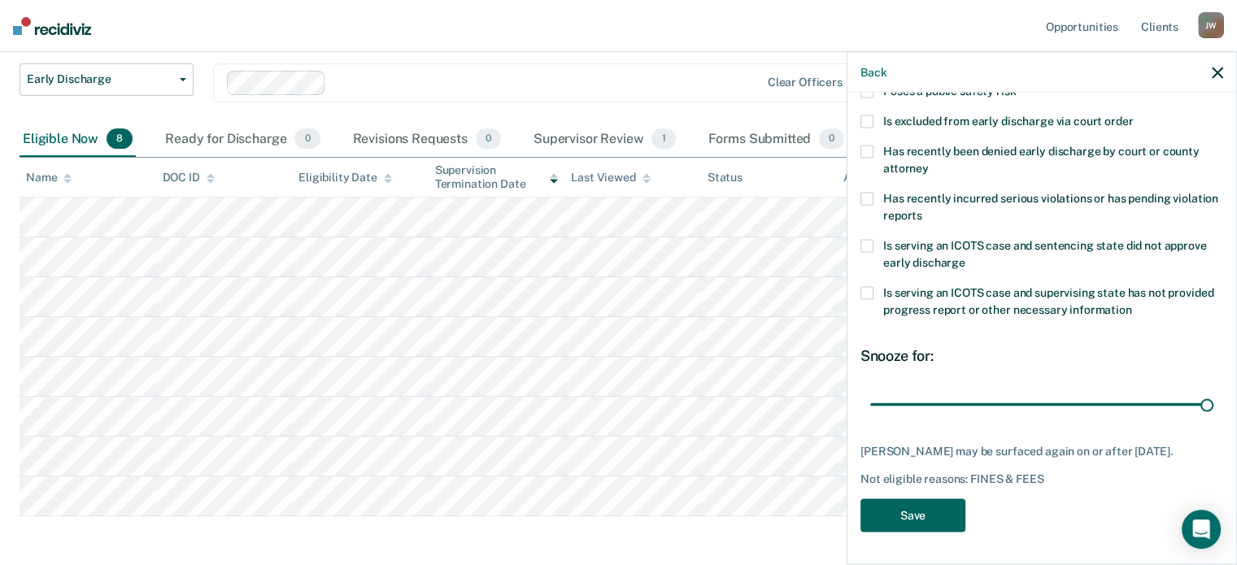
click at [907, 517] on button "Save" at bounding box center [913, 515] width 105 height 33
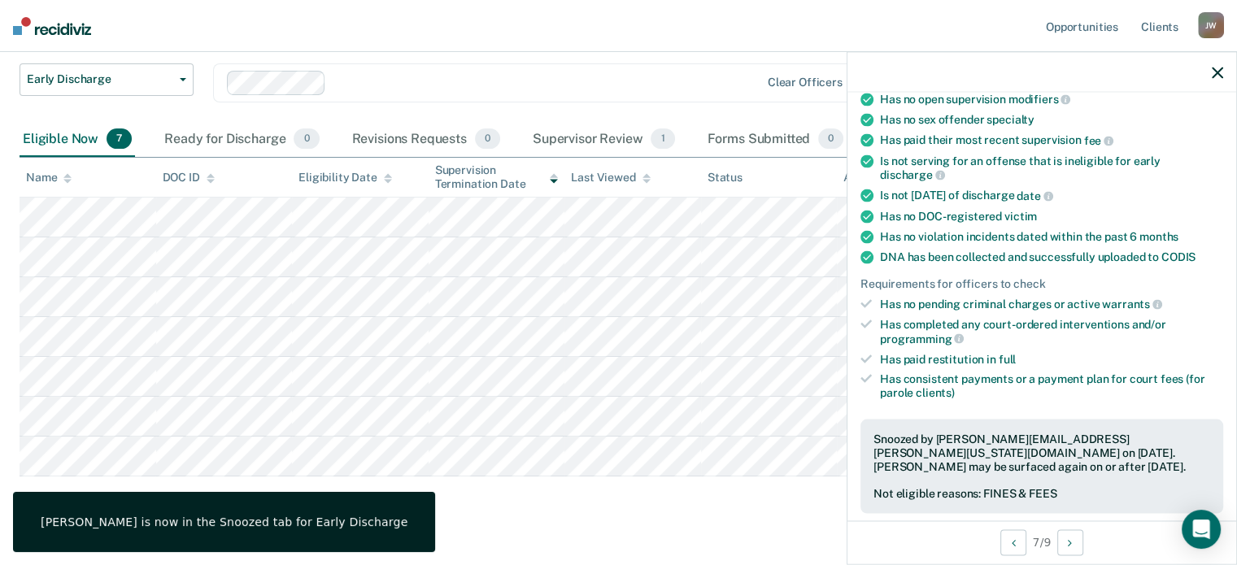
click at [1217, 73] on icon "button" at bounding box center [1217, 72] width 11 height 11
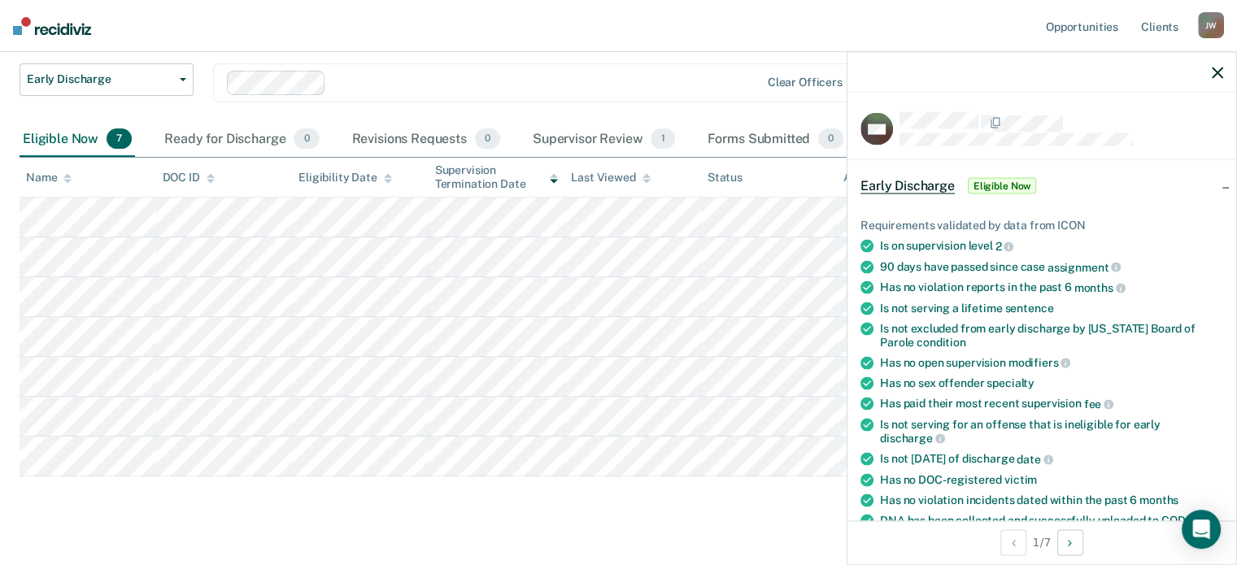
click at [1217, 65] on button "button" at bounding box center [1217, 72] width 11 height 14
